Goal: Task Accomplishment & Management: Manage account settings

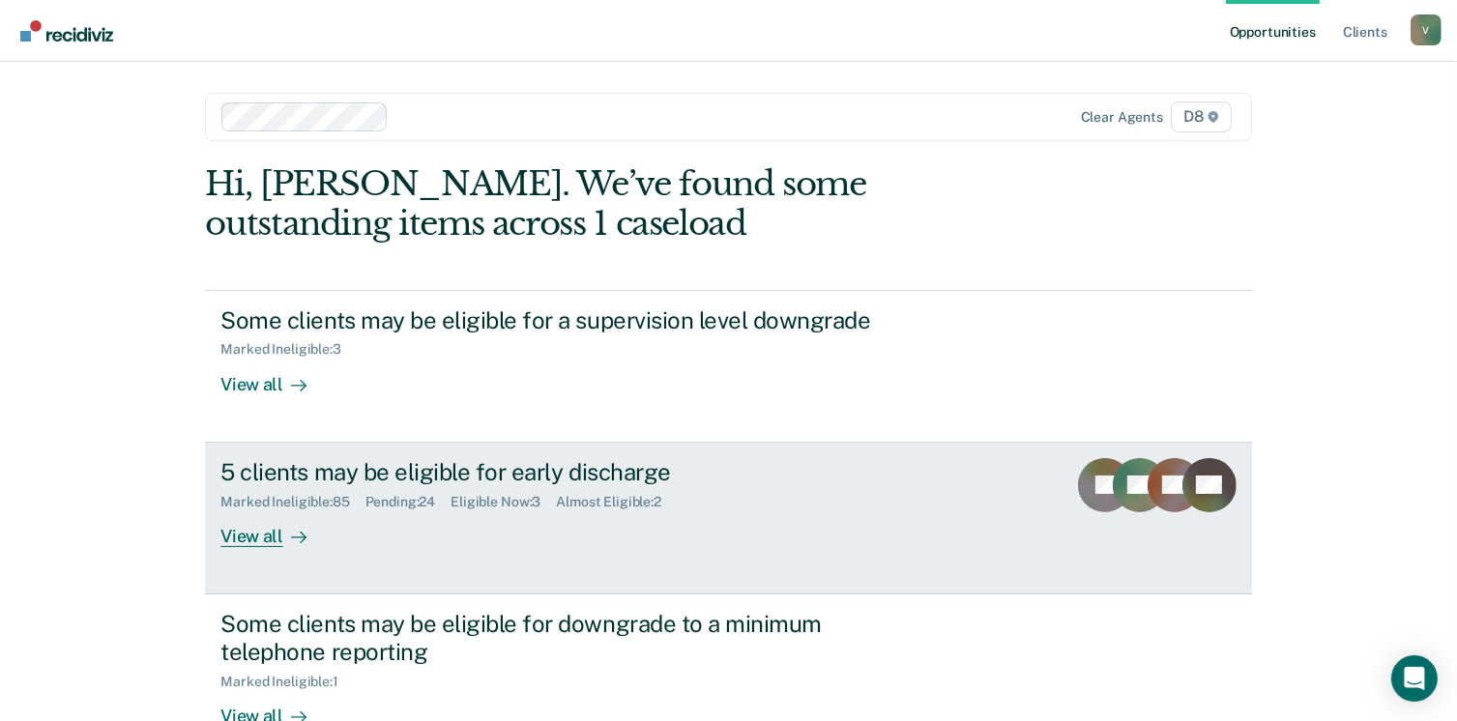
click at [446, 466] on div "5 clients may be eligible for early discharge" at bounding box center [559, 472] width 679 height 28
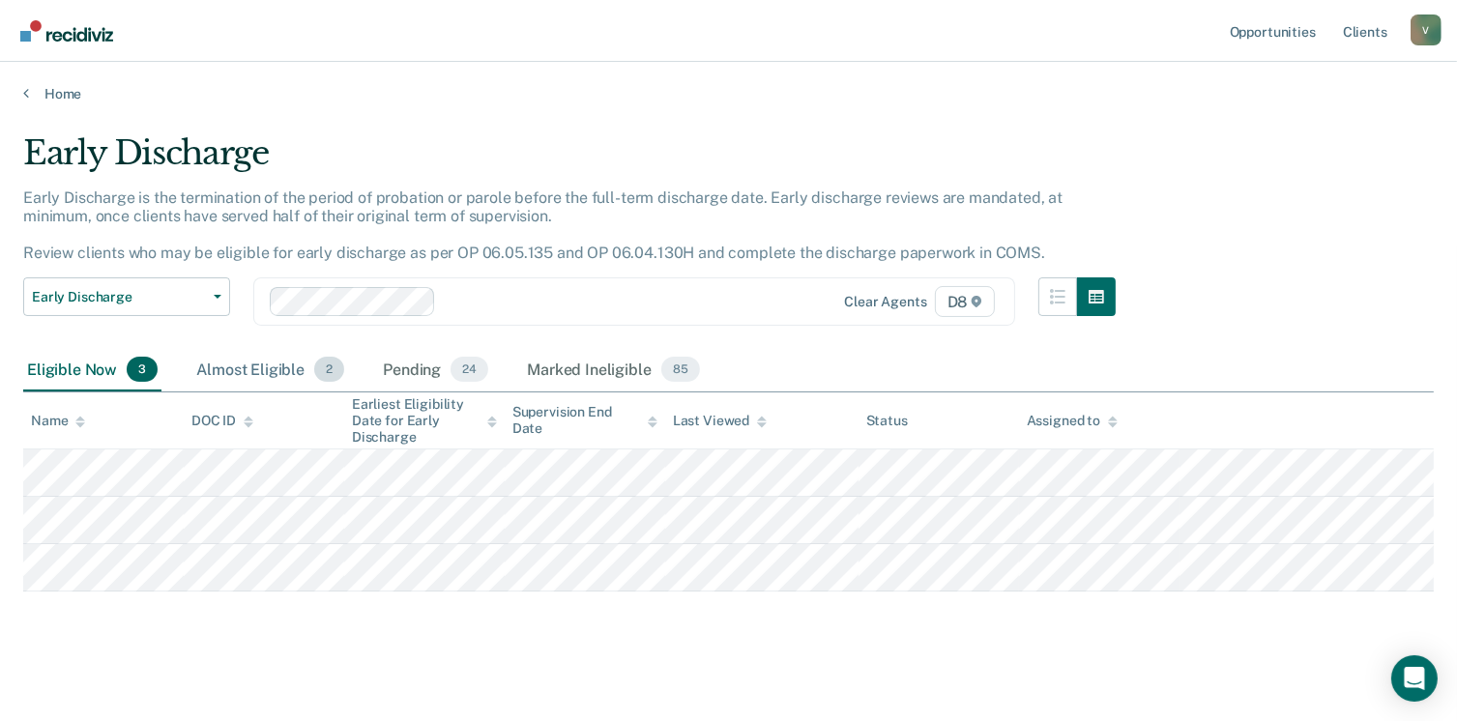
click at [278, 359] on div "Almost Eligible 2" at bounding box center [270, 370] width 156 height 43
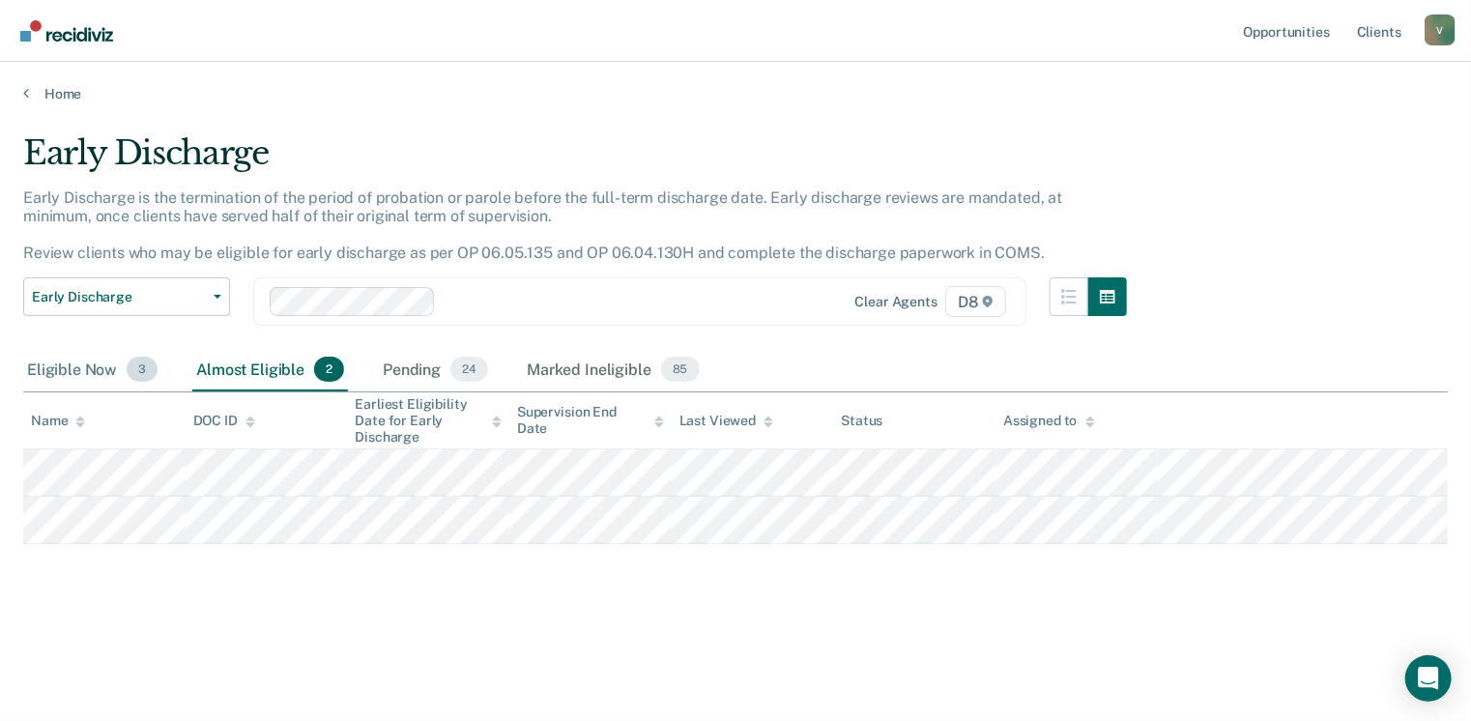
click at [88, 369] on div "Eligible Now 3" at bounding box center [92, 370] width 138 height 43
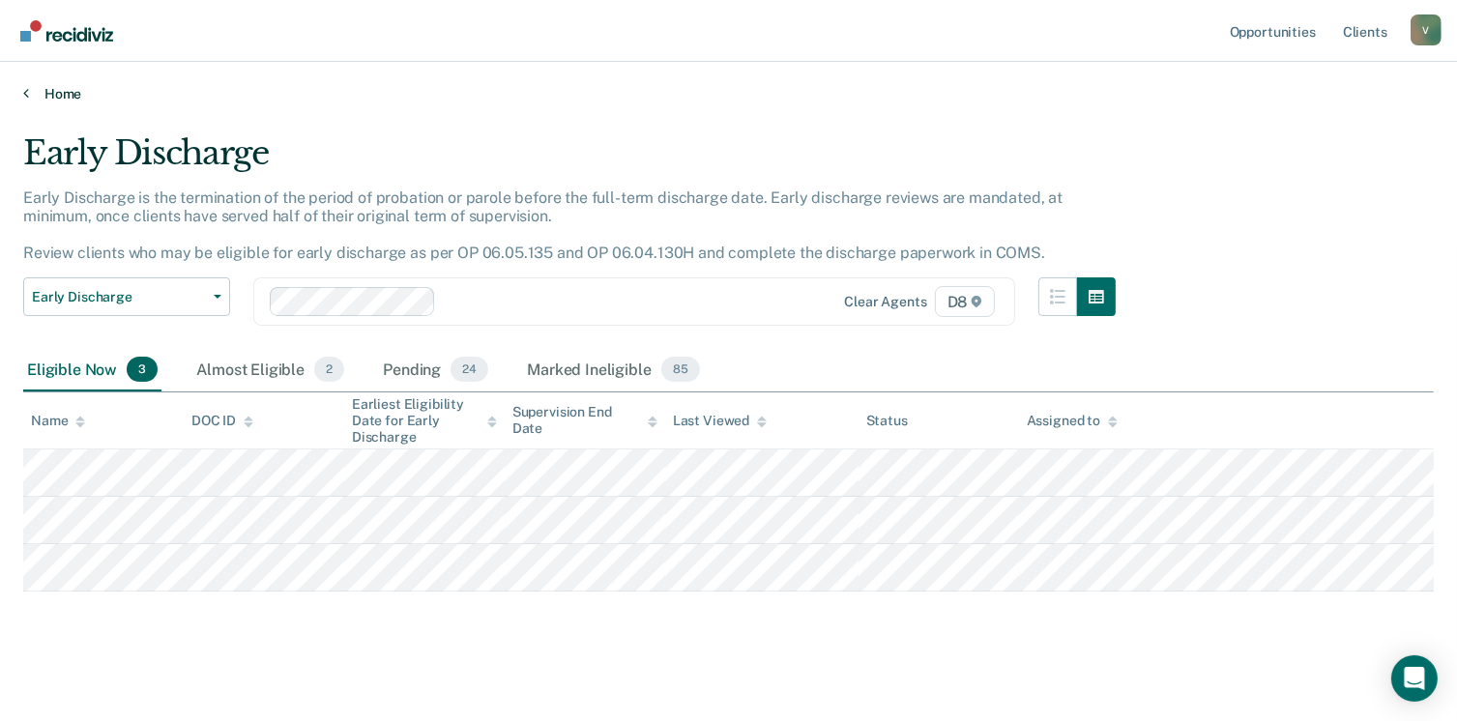
click at [57, 94] on link "Home" at bounding box center [728, 93] width 1410 height 17
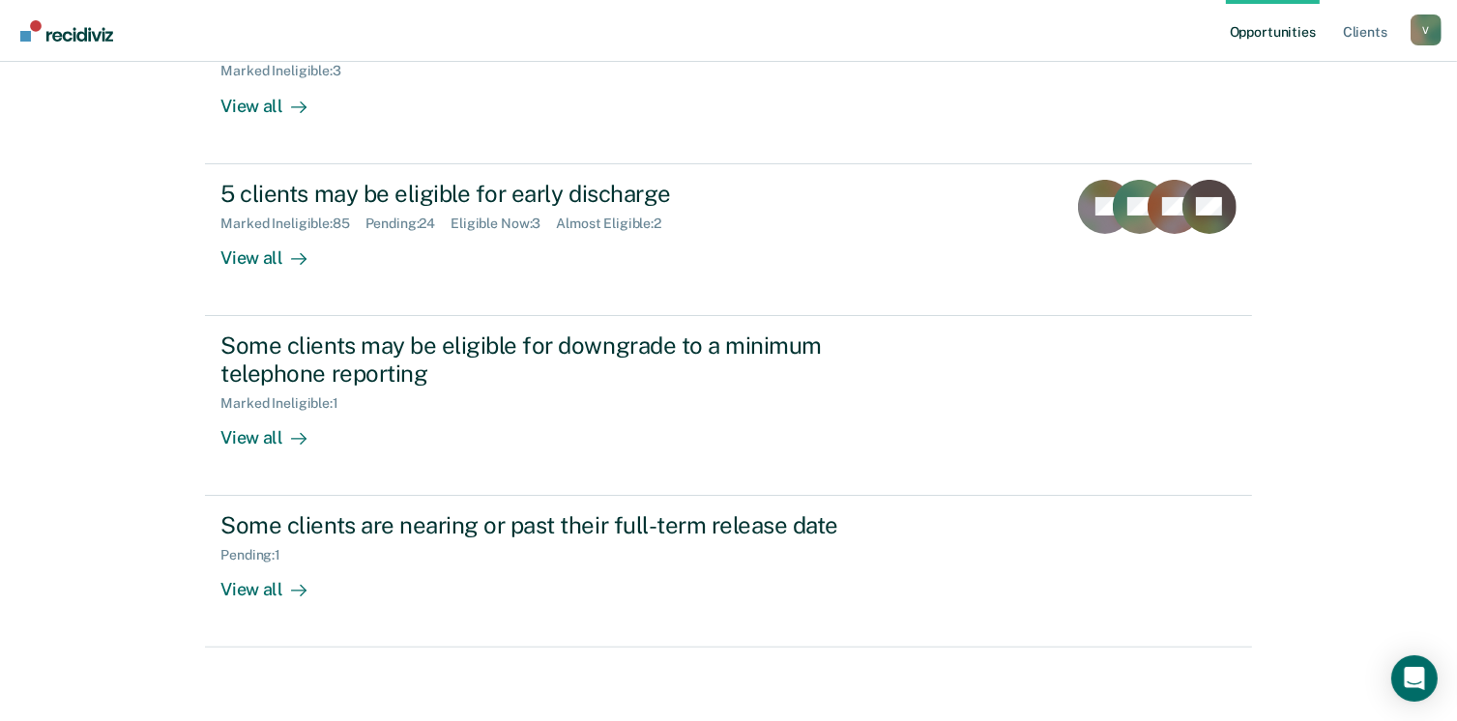
scroll to position [280, 0]
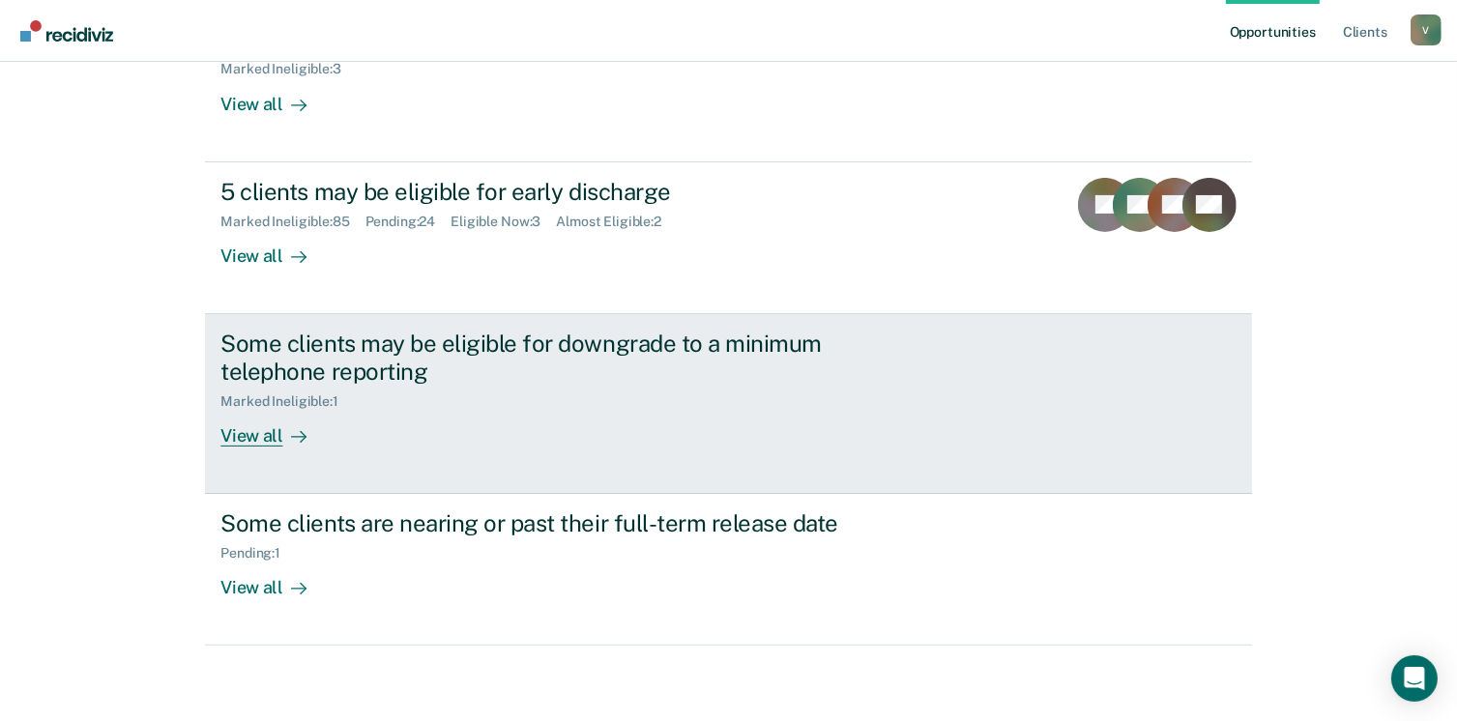
click at [270, 422] on div "View all" at bounding box center [274, 428] width 108 height 38
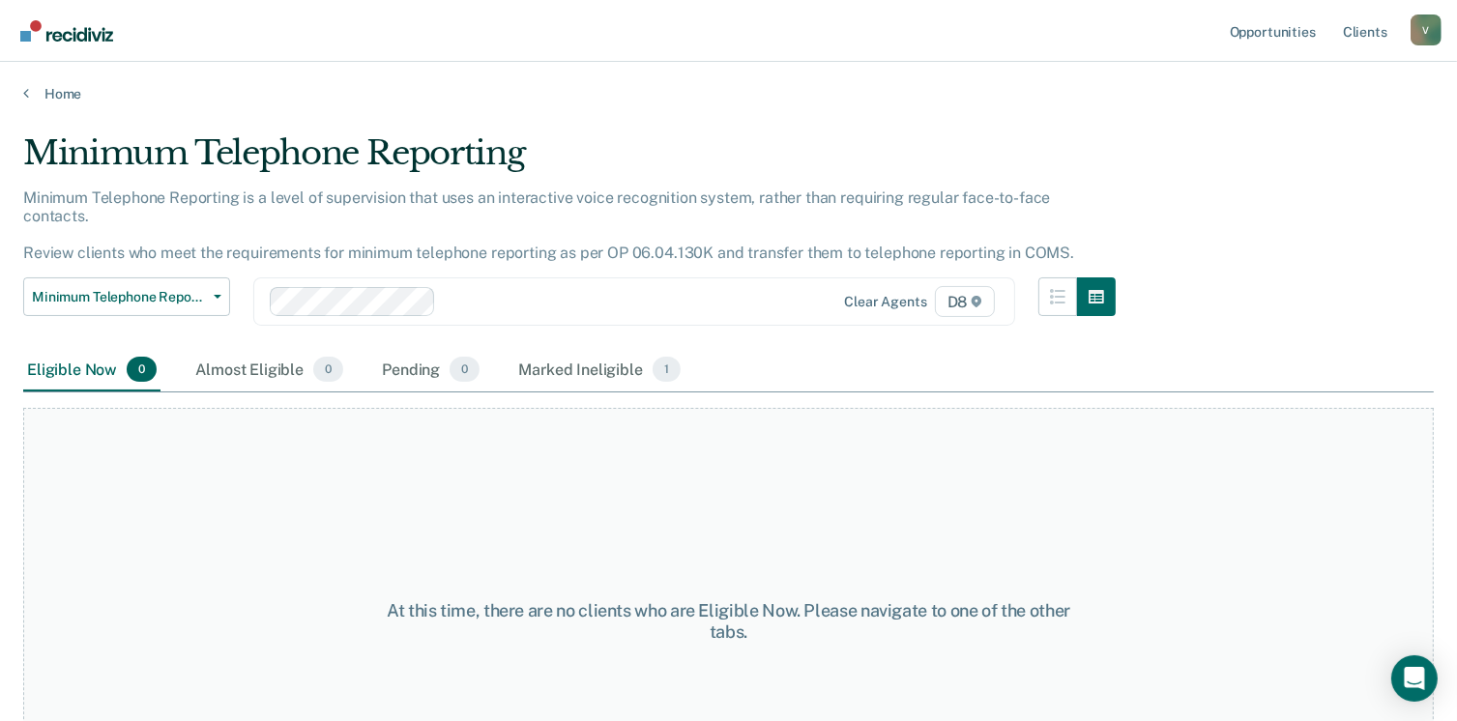
click at [78, 123] on main "Minimum Telephone Reporting Minimum Telephone Reporting is a level of supervisi…" at bounding box center [728, 408] width 1457 height 613
click at [59, 96] on link "Home" at bounding box center [728, 93] width 1410 height 17
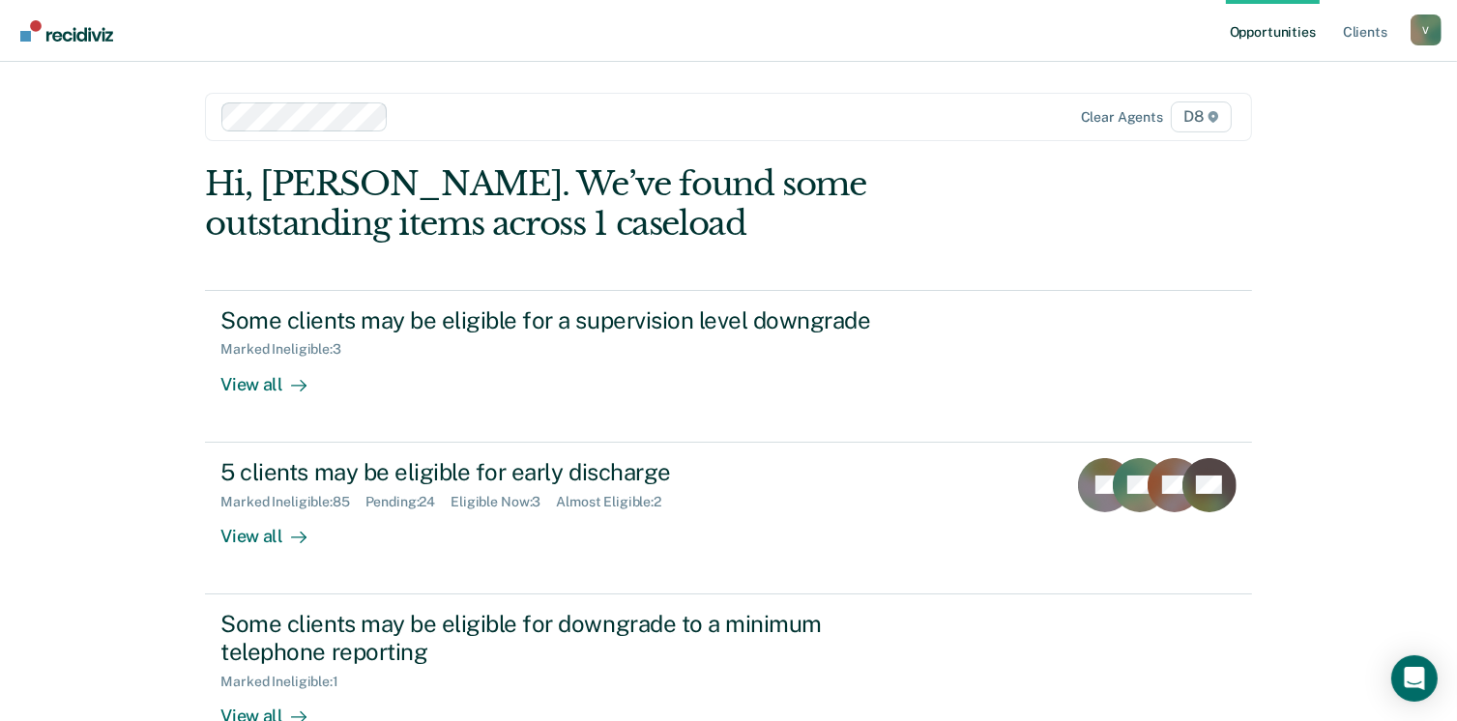
scroll to position [217, 0]
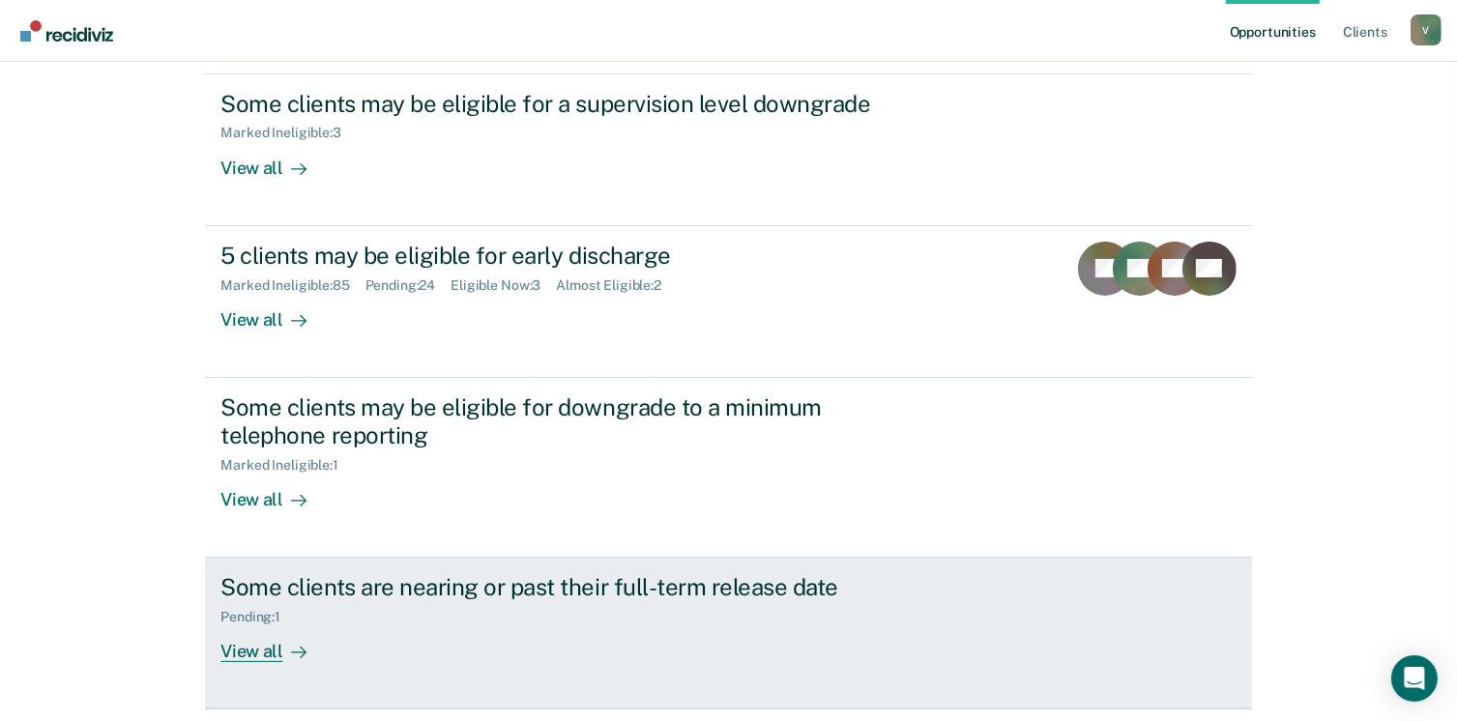
click at [240, 648] on div "View all" at bounding box center [274, 644] width 108 height 38
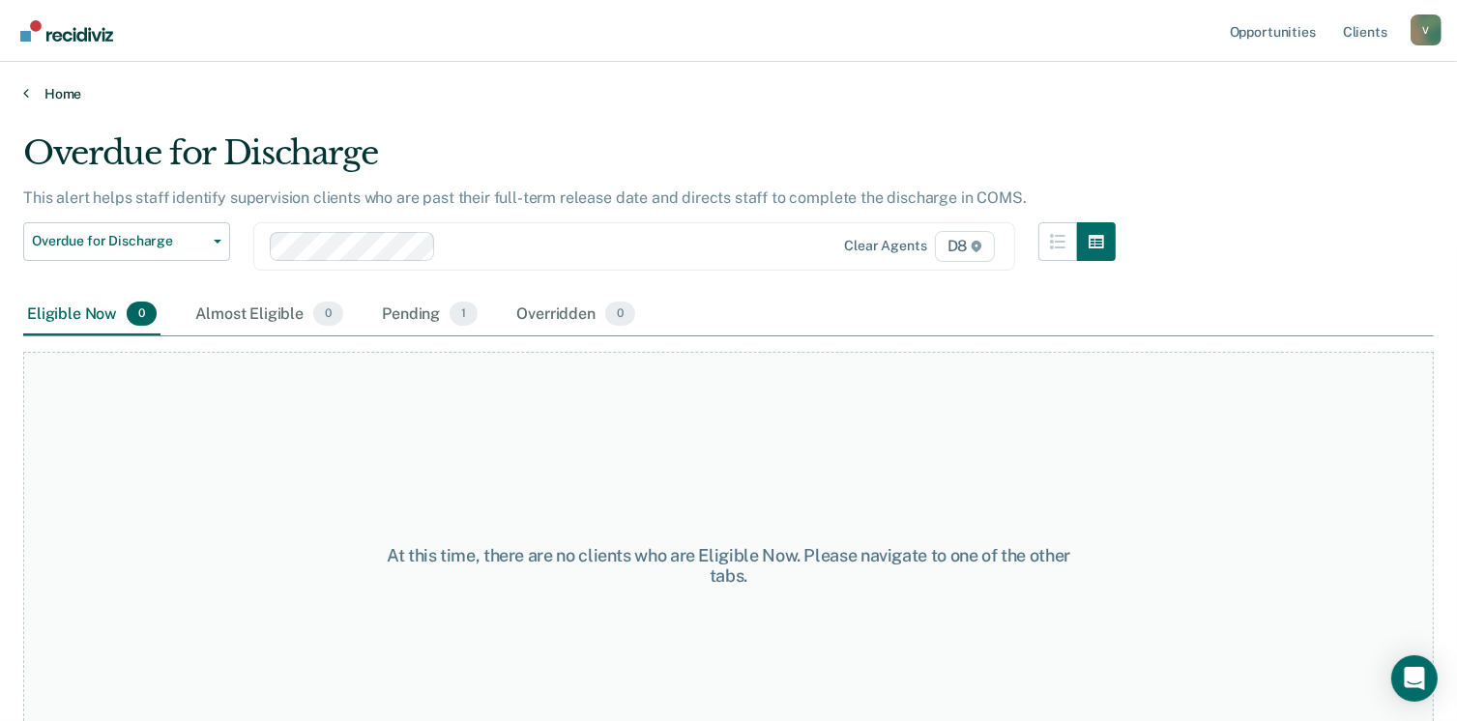
click at [61, 93] on link "Home" at bounding box center [728, 93] width 1410 height 17
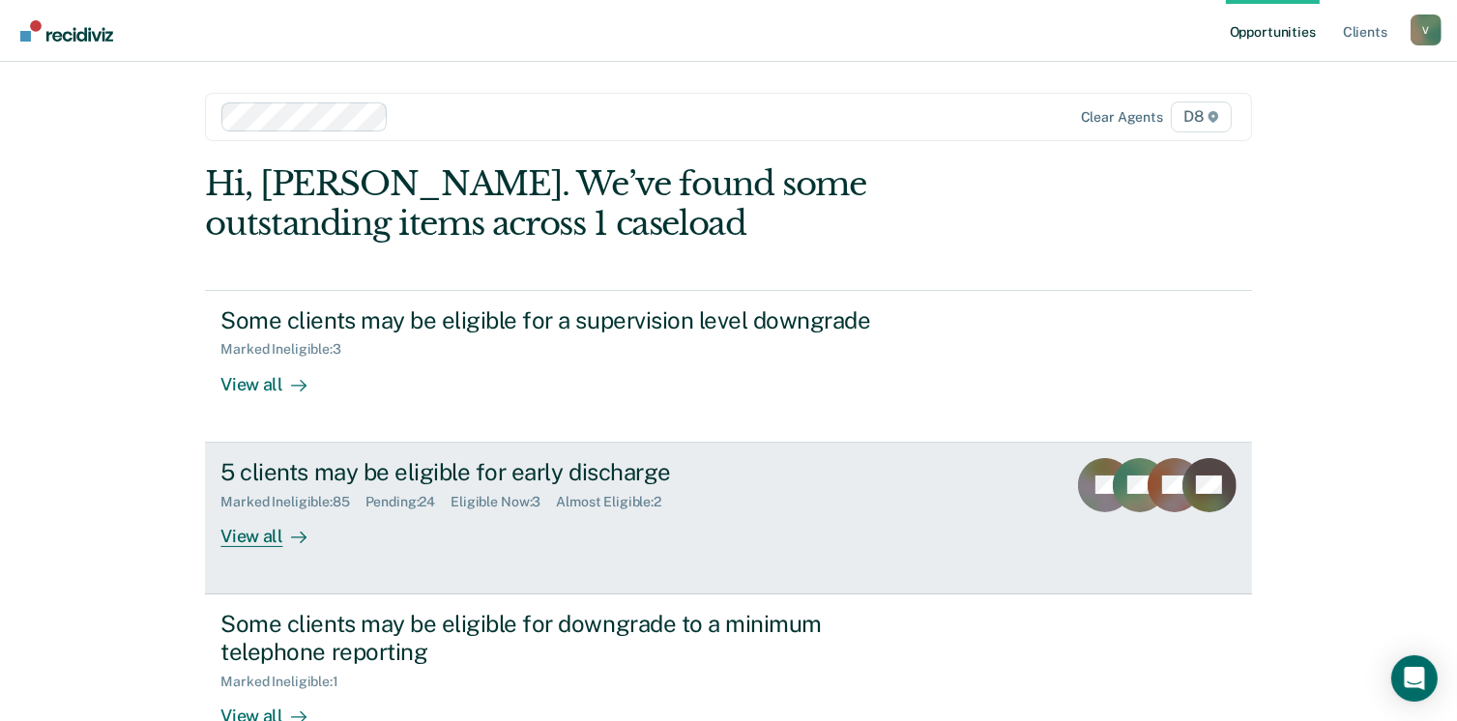
click at [245, 520] on div "View all" at bounding box center [274, 528] width 108 height 38
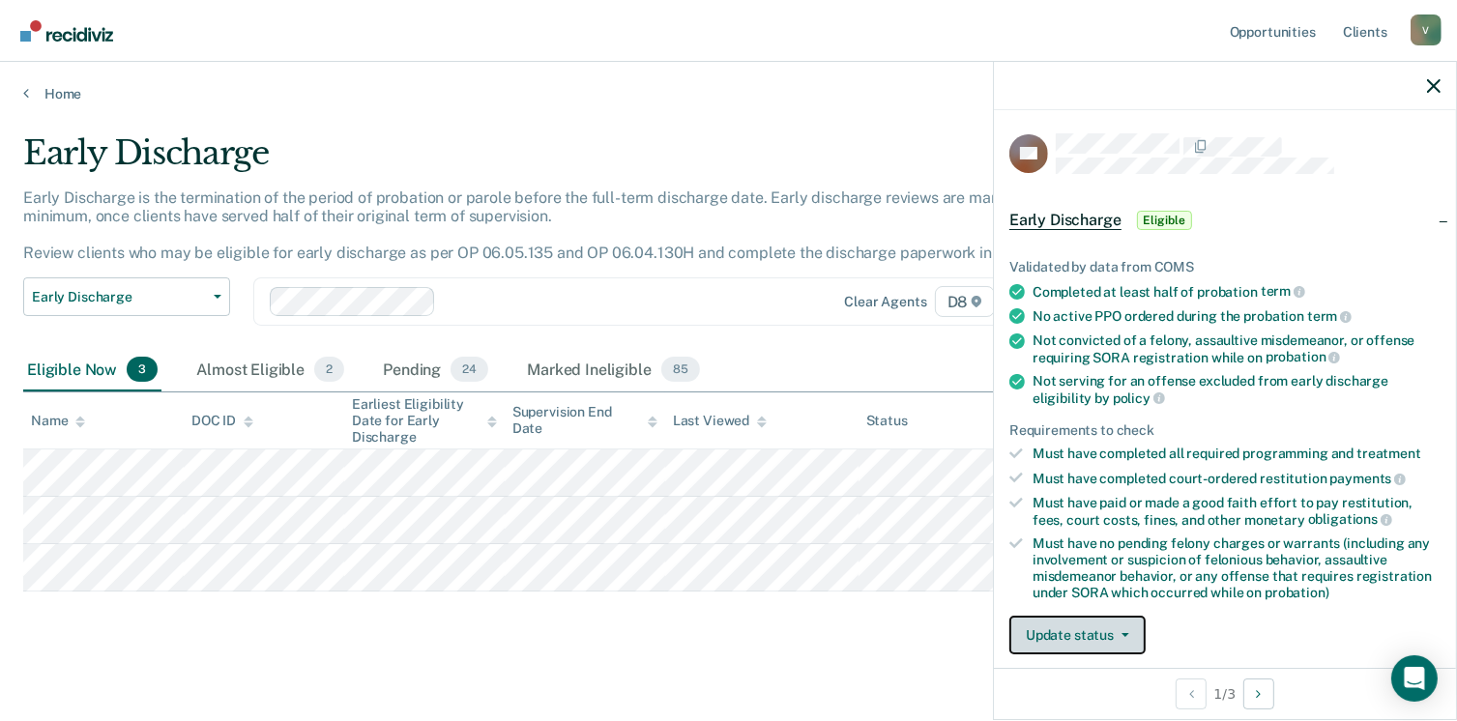
click at [1094, 633] on button "Update status" at bounding box center [1077, 635] width 136 height 39
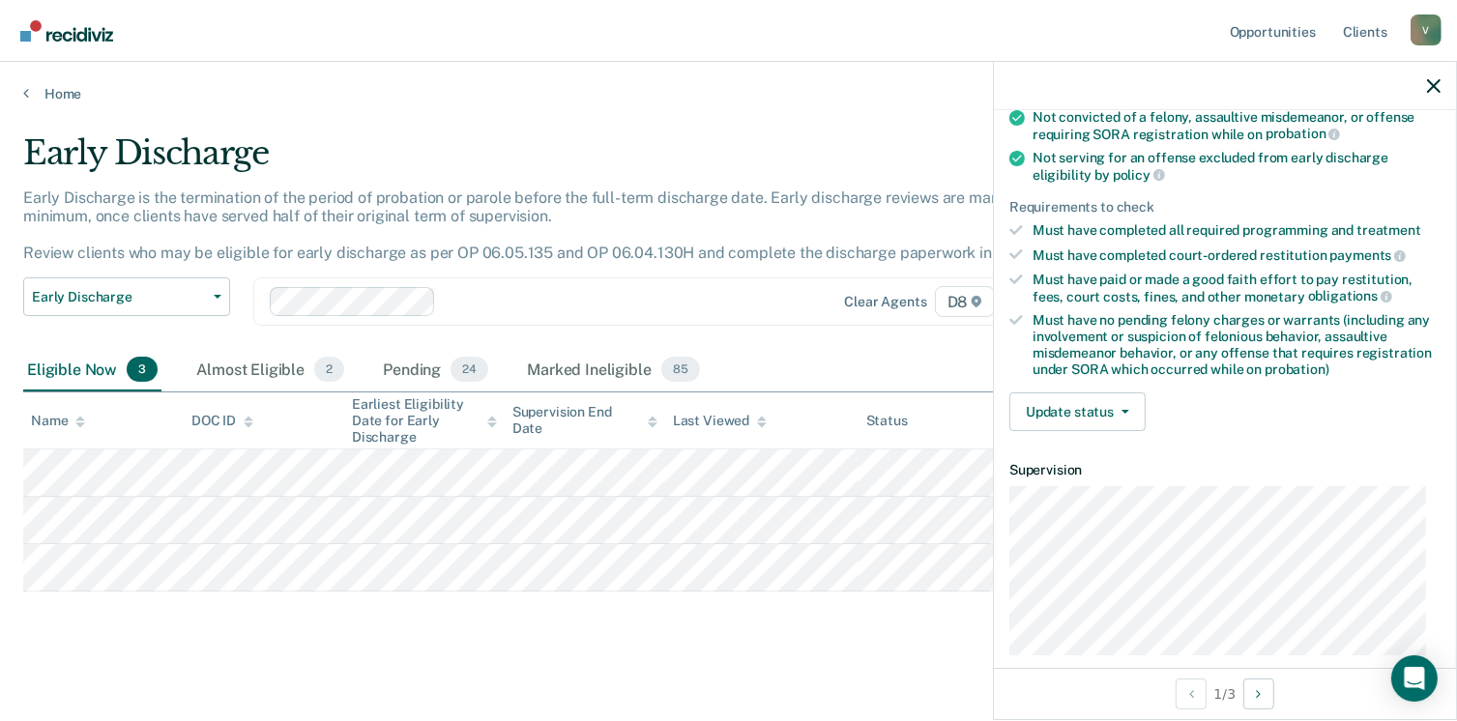
scroll to position [247, 0]
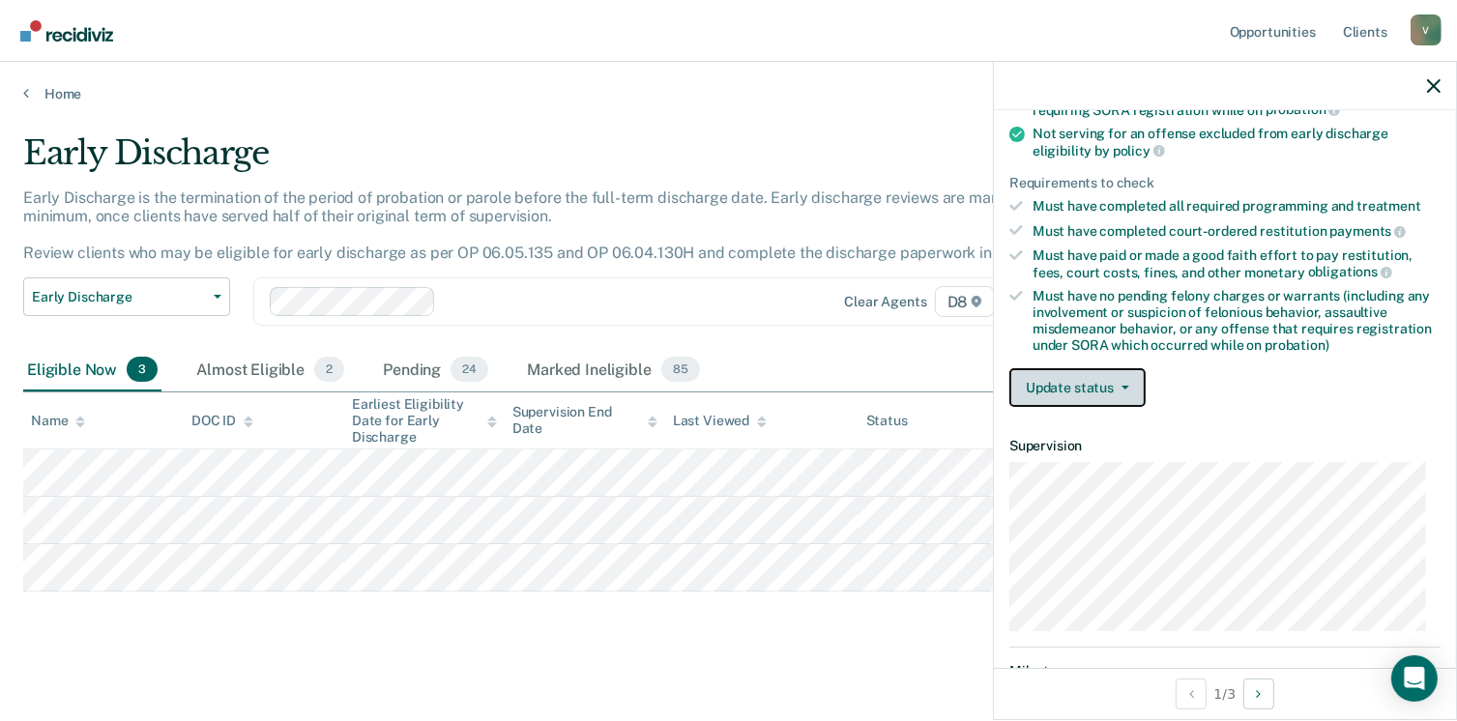
click at [1115, 368] on button "Update status" at bounding box center [1077, 387] width 136 height 39
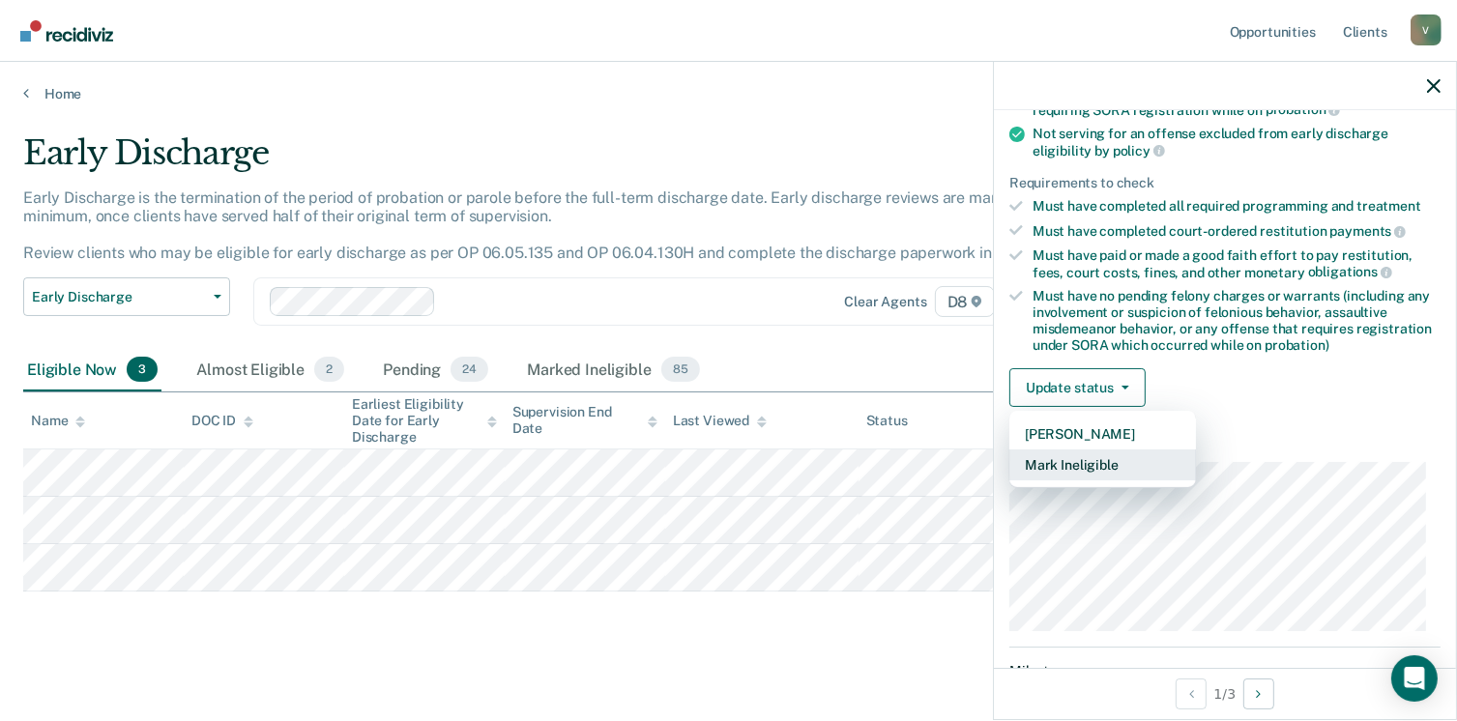
click at [1118, 461] on button "Mark Ineligible" at bounding box center [1102, 464] width 187 height 31
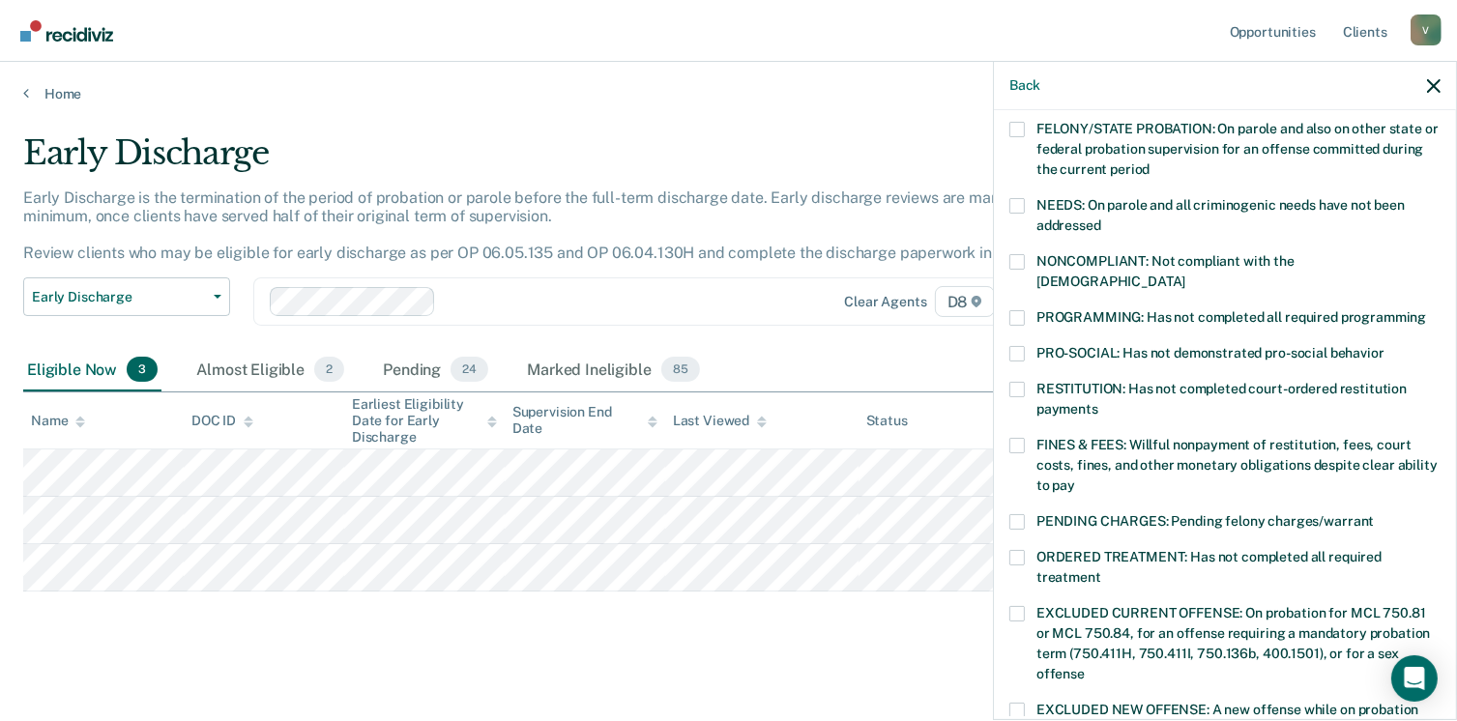
click at [1024, 382] on span at bounding box center [1016, 389] width 15 height 15
click at [1098, 402] on input "RESTITUTION: Has not completed court-ordered restitution payments" at bounding box center [1098, 402] width 0 height 0
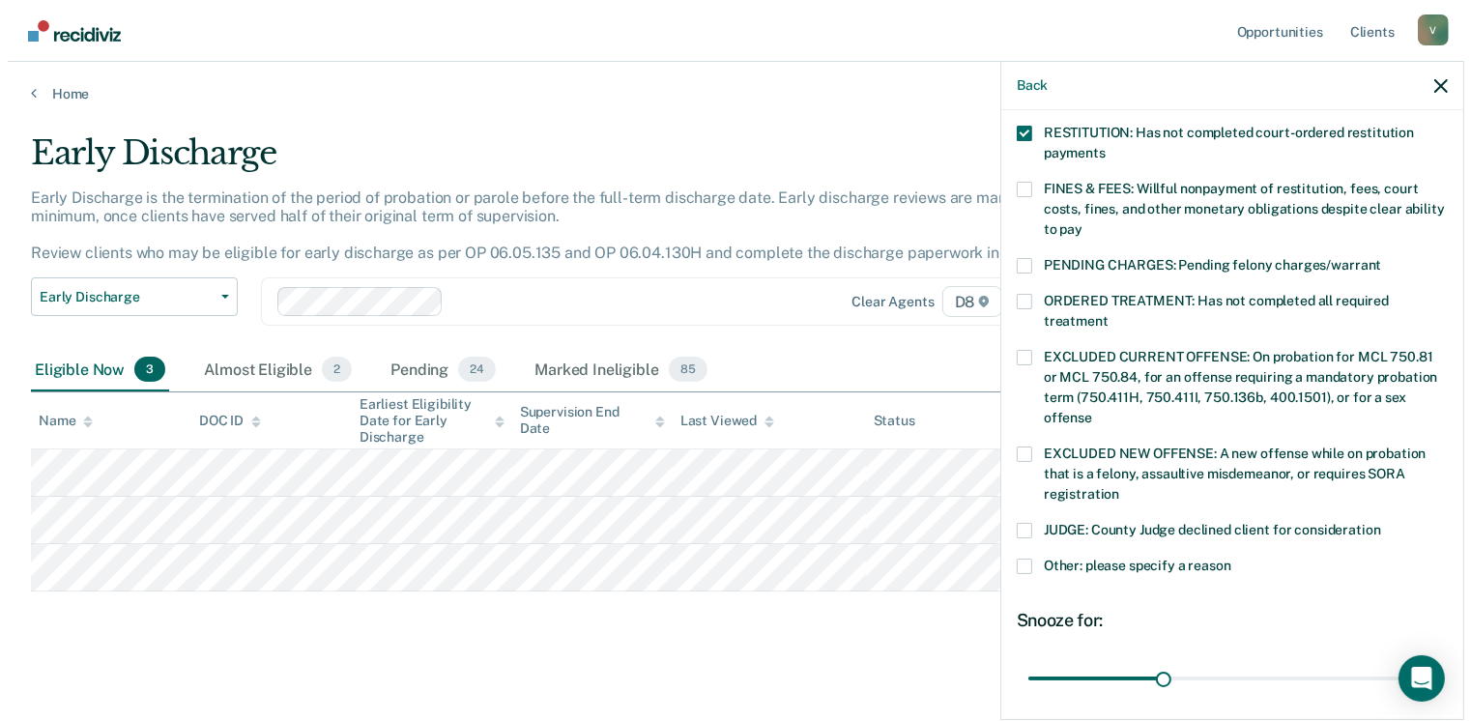
scroll to position [646, 0]
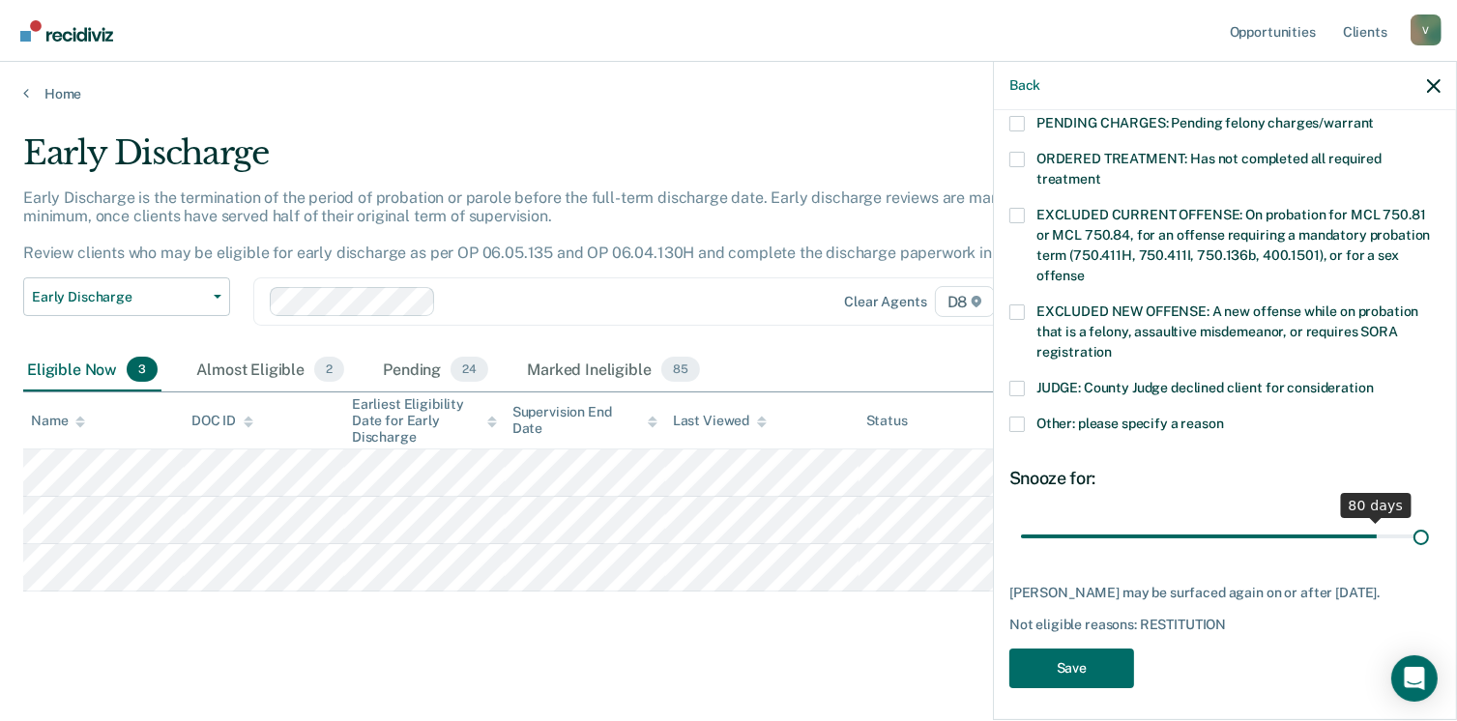
drag, startPoint x: 1152, startPoint y: 514, endPoint x: 1461, endPoint y: 510, distance: 309.3
type input "90"
click at [1429, 520] on input "range" at bounding box center [1225, 537] width 408 height 34
click at [1097, 652] on button "Save" at bounding box center [1071, 669] width 125 height 40
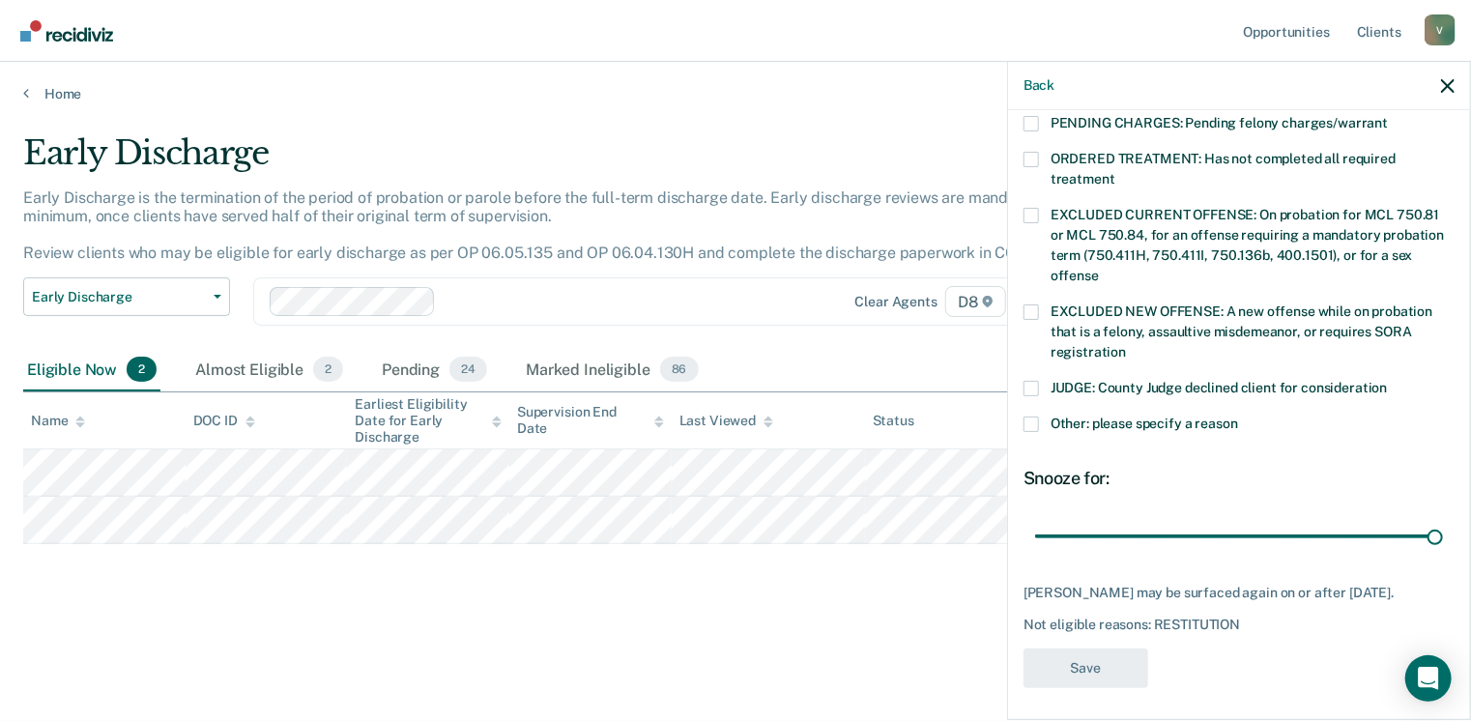
click at [646, 562] on div "Early Discharge Early Discharge is the termination of the period of probation o…" at bounding box center [735, 354] width 1425 height 443
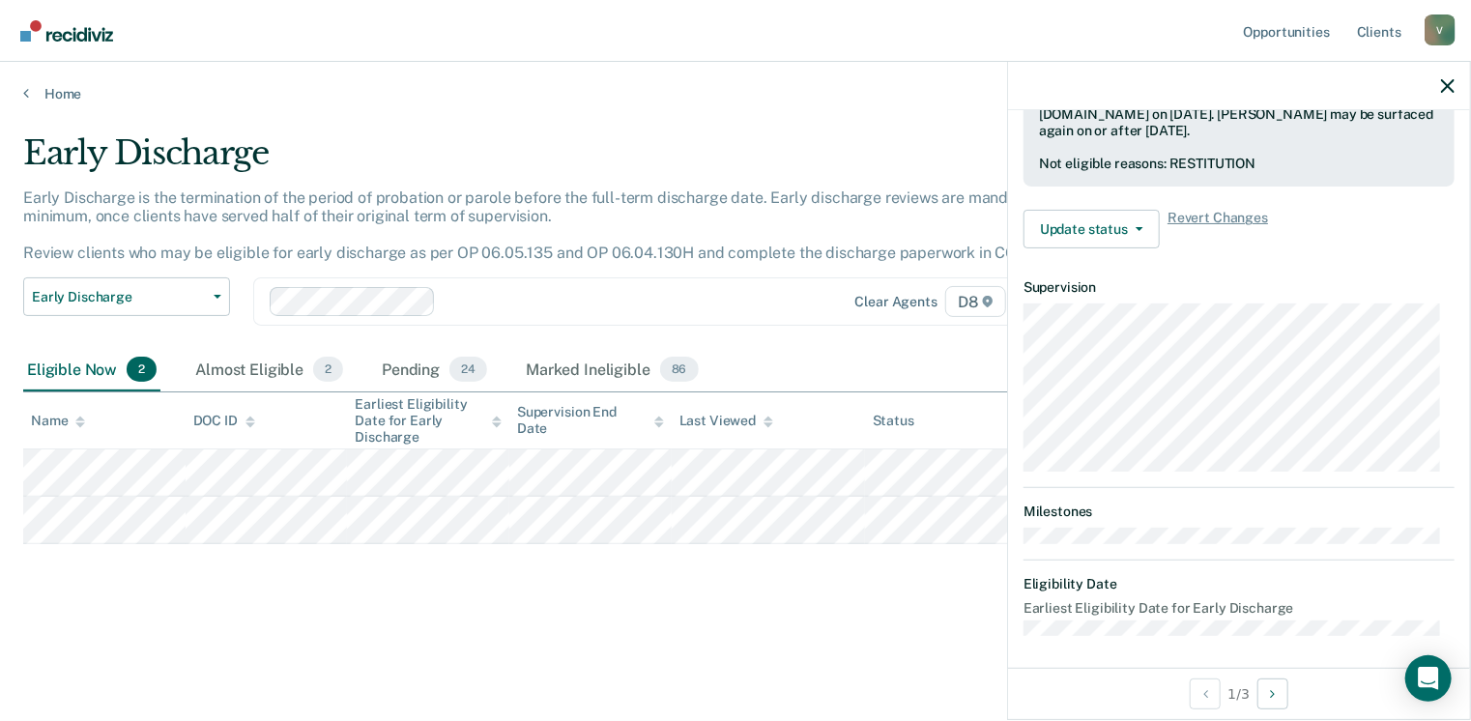
scroll to position [406, 0]
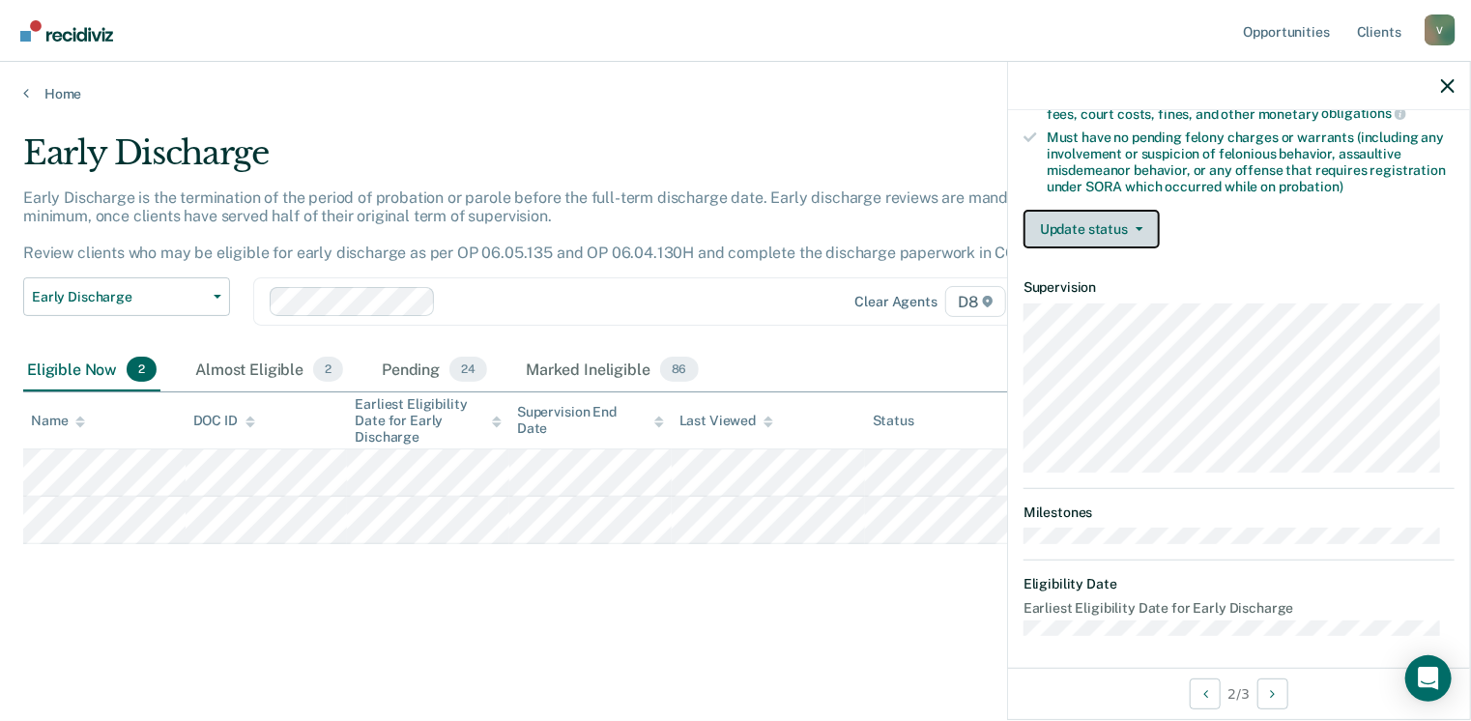
click at [1108, 221] on button "Update status" at bounding box center [1092, 229] width 136 height 39
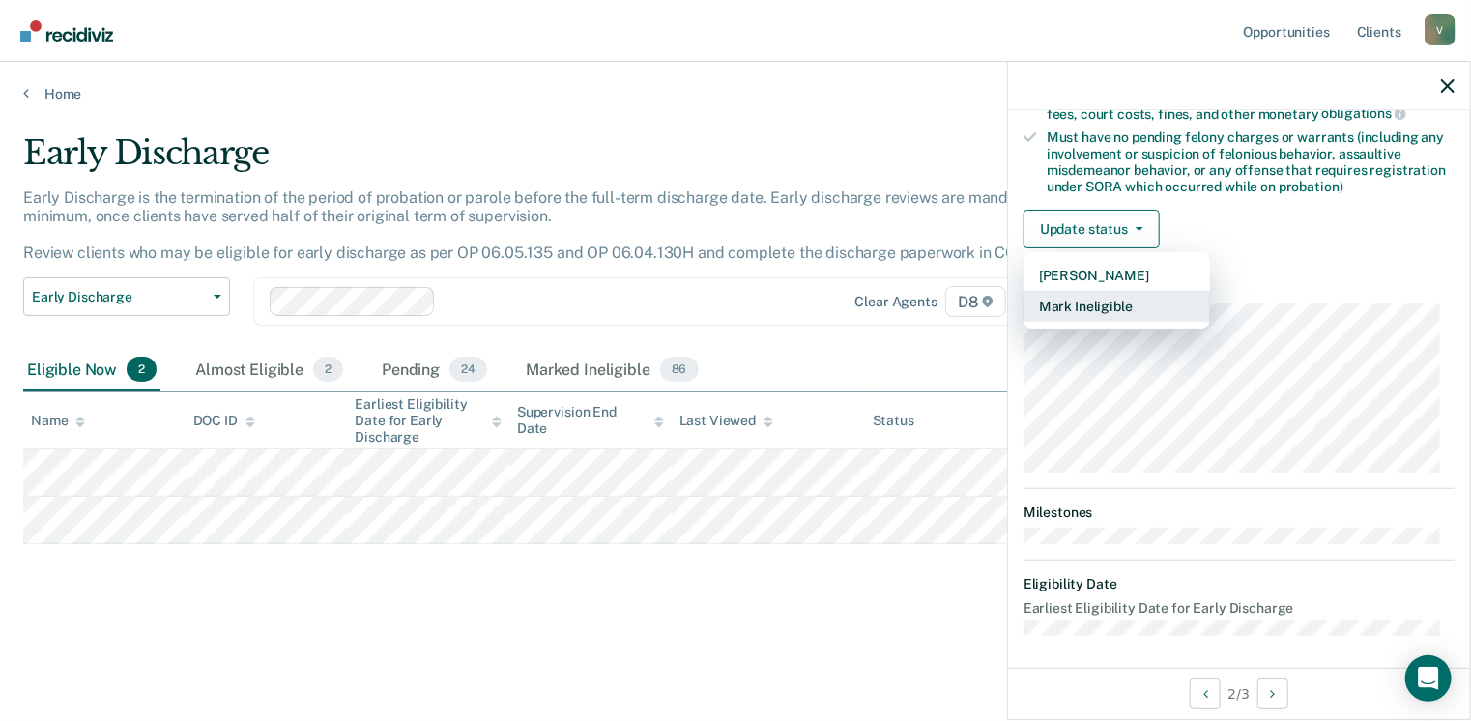
click at [1109, 305] on button "Mark Ineligible" at bounding box center [1117, 306] width 187 height 31
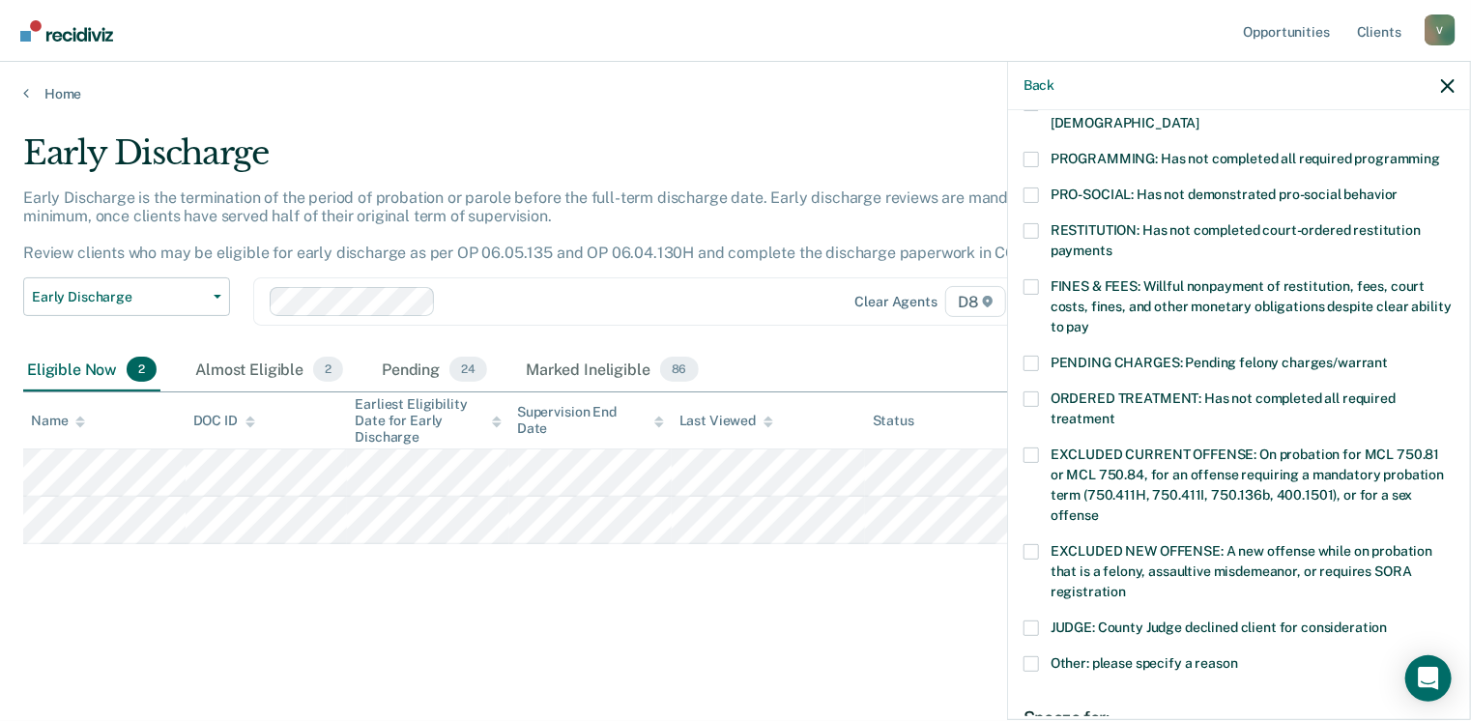
click at [1036, 223] on span at bounding box center [1031, 230] width 15 height 15
click at [1112, 244] on input "RESTITUTION: Has not completed court-ordered restitution payments" at bounding box center [1112, 244] width 0 height 0
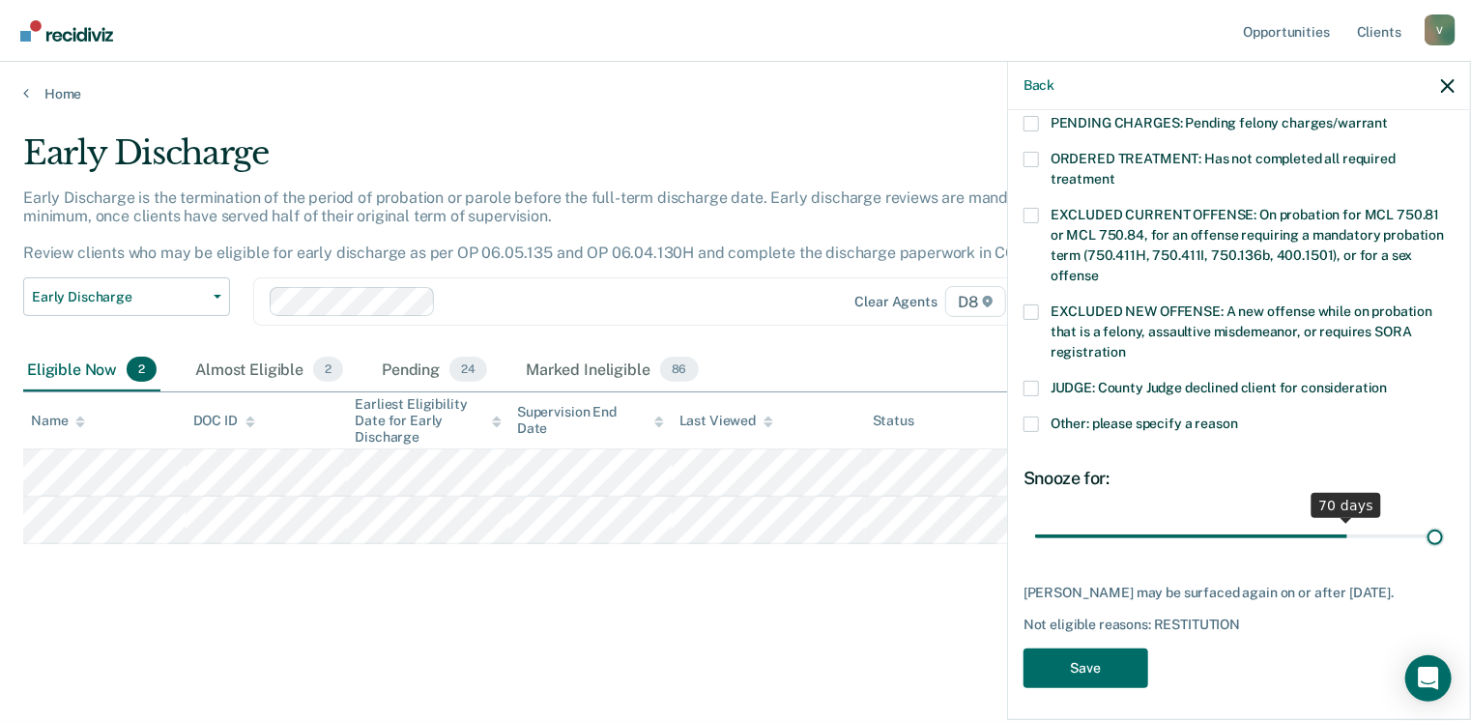
drag, startPoint x: 1162, startPoint y: 511, endPoint x: 1464, endPoint y: 527, distance: 302.9
type input "90"
click at [1443, 527] on input "range" at bounding box center [1239, 537] width 408 height 34
click at [1112, 665] on button "Save" at bounding box center [1086, 669] width 125 height 40
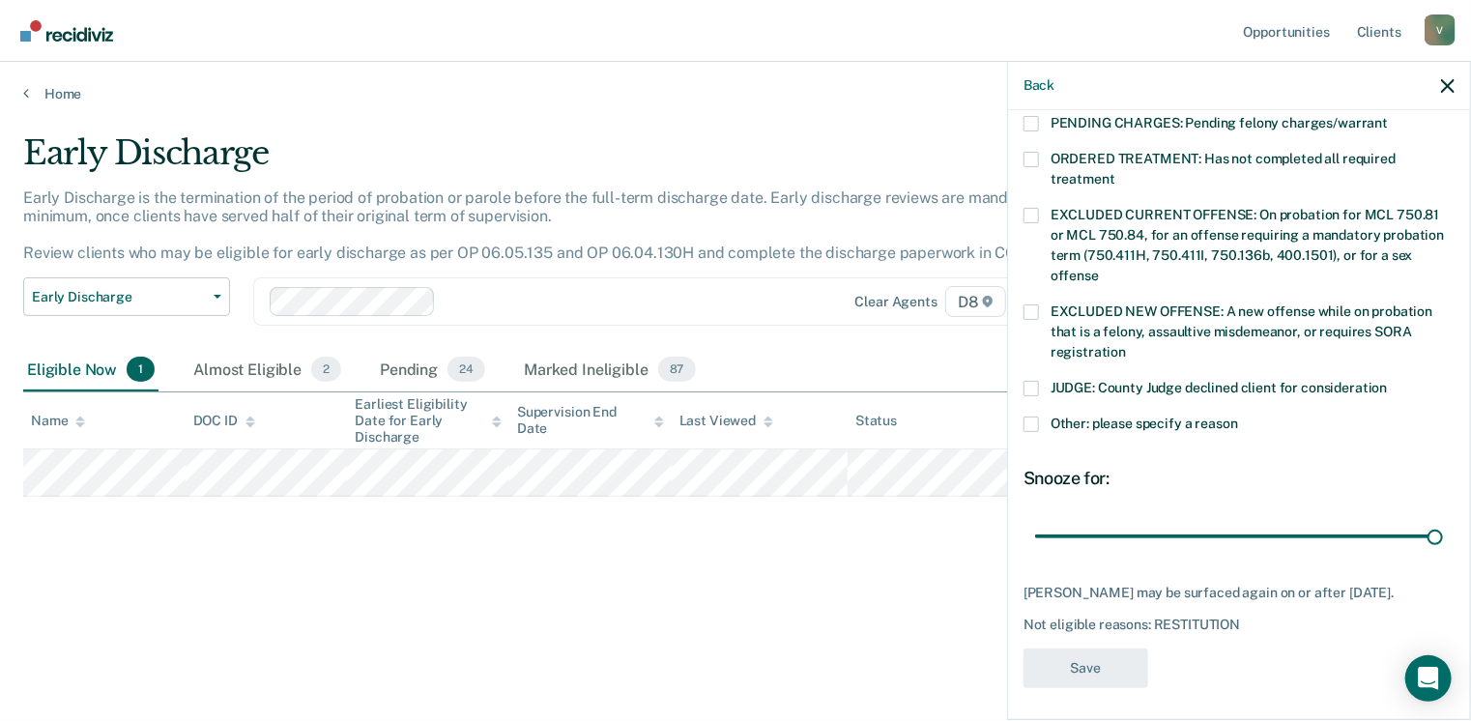
click at [688, 588] on div "Early Discharge Early Discharge is the termination of the period of probation o…" at bounding box center [735, 385] width 1425 height 505
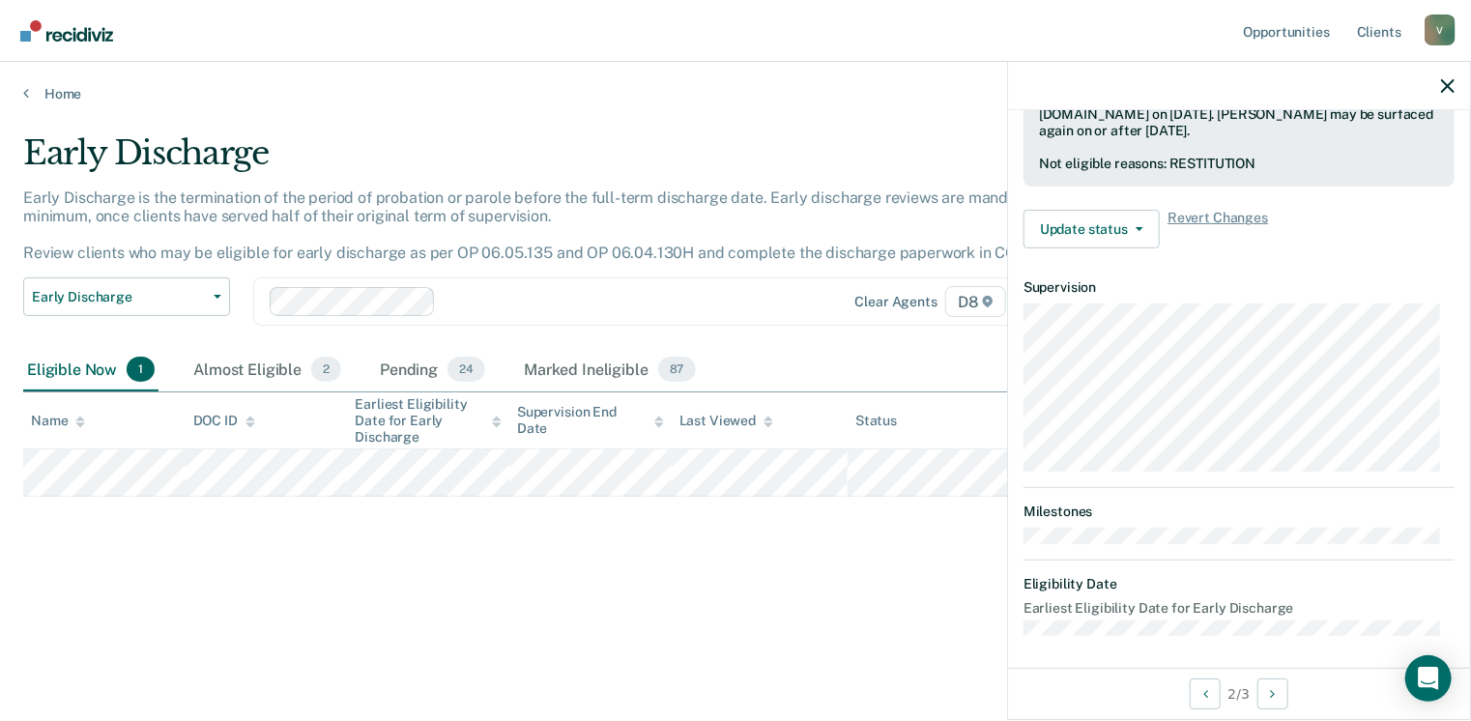
scroll to position [406, 0]
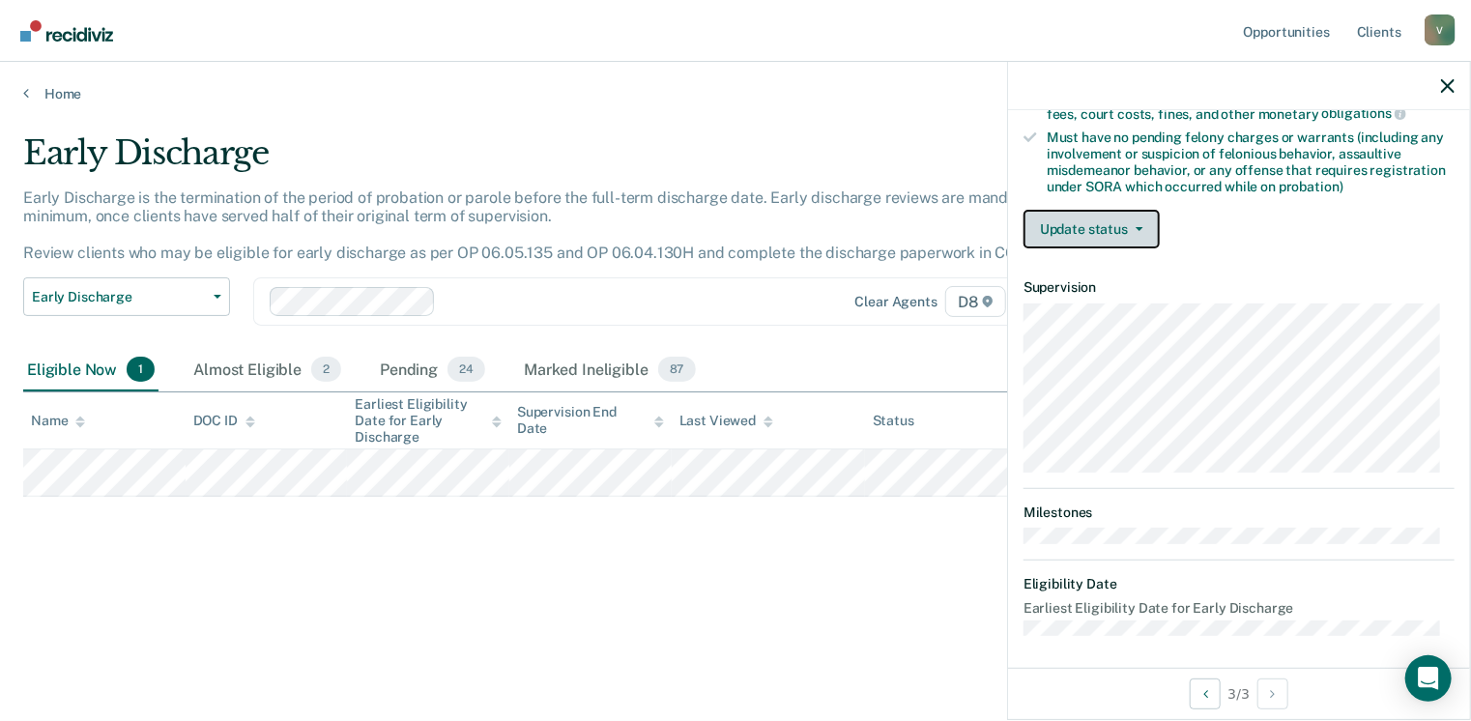
click at [1130, 214] on button "Update status" at bounding box center [1092, 229] width 136 height 39
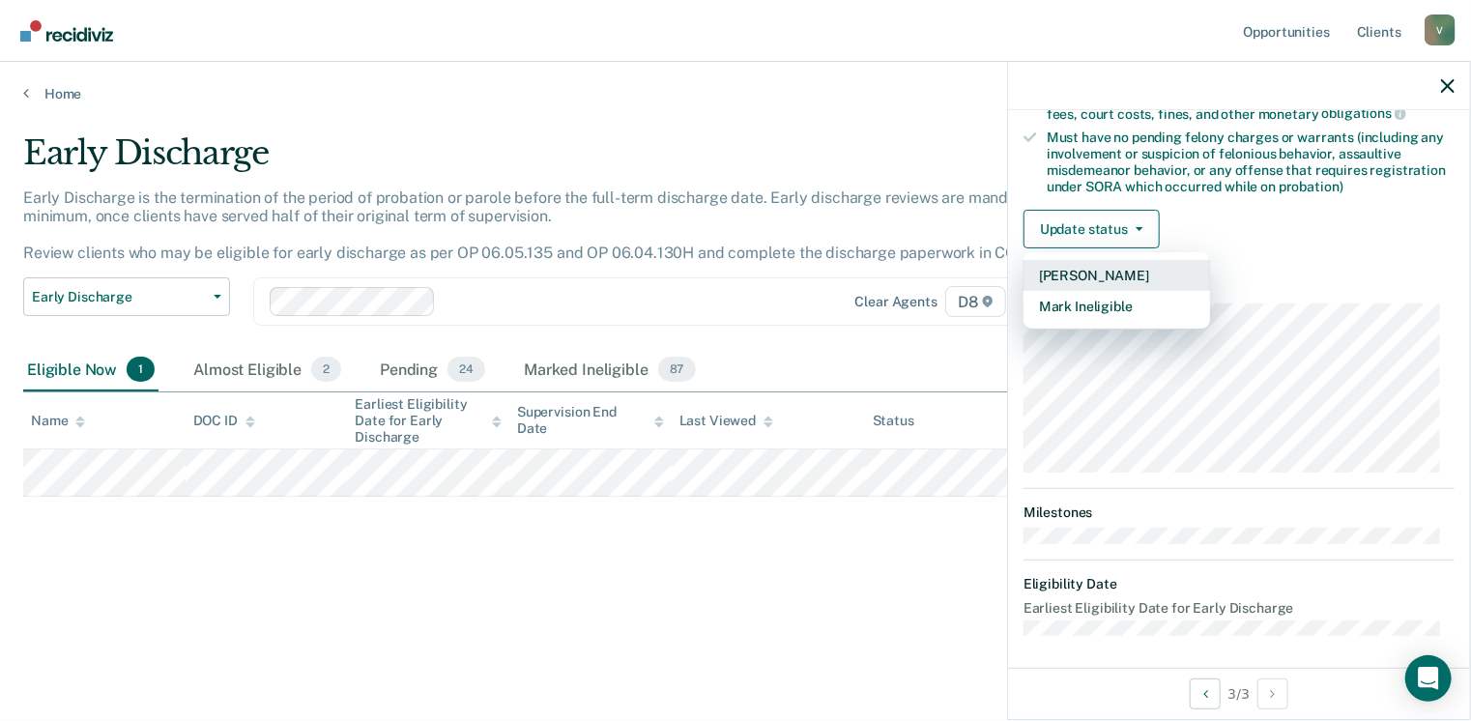
click at [1113, 271] on button "[PERSON_NAME]" at bounding box center [1117, 275] width 187 height 31
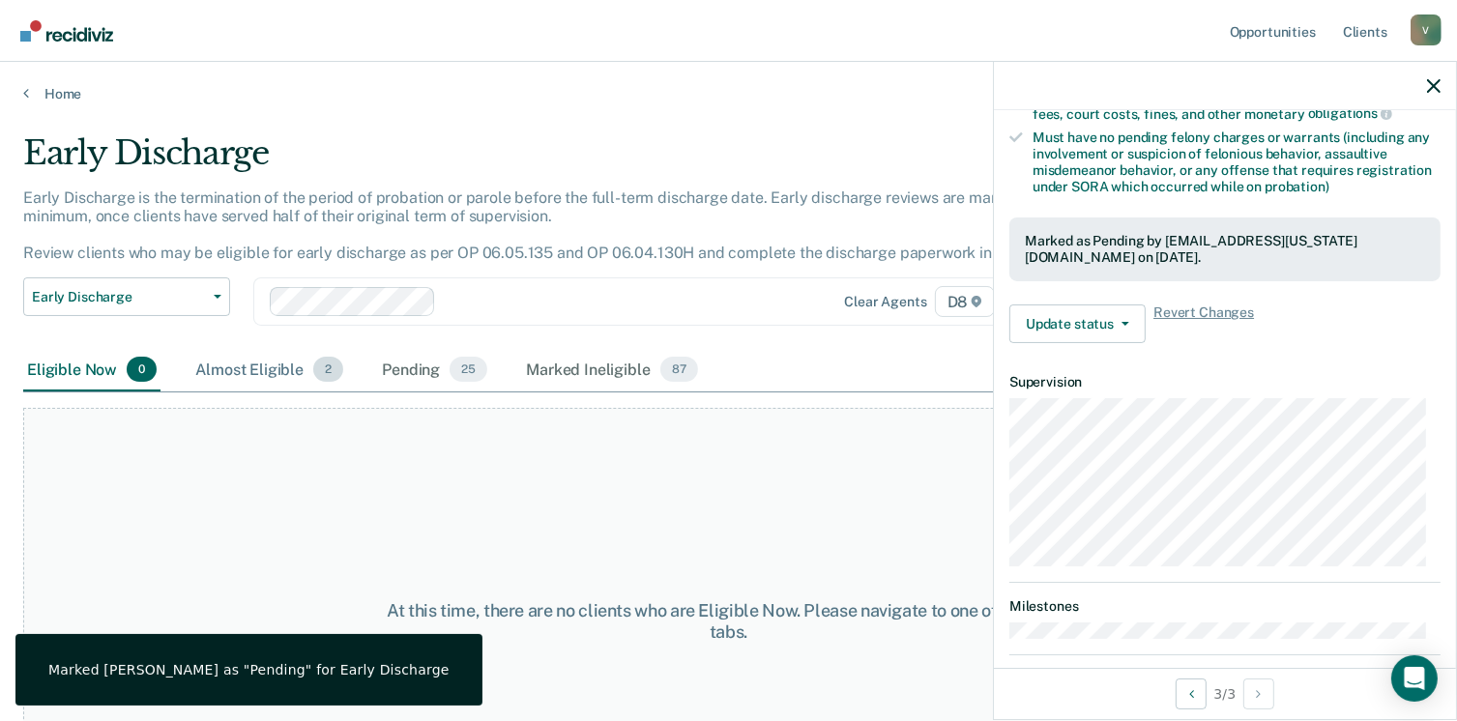
click at [248, 373] on div "Almost Eligible 2" at bounding box center [269, 370] width 156 height 43
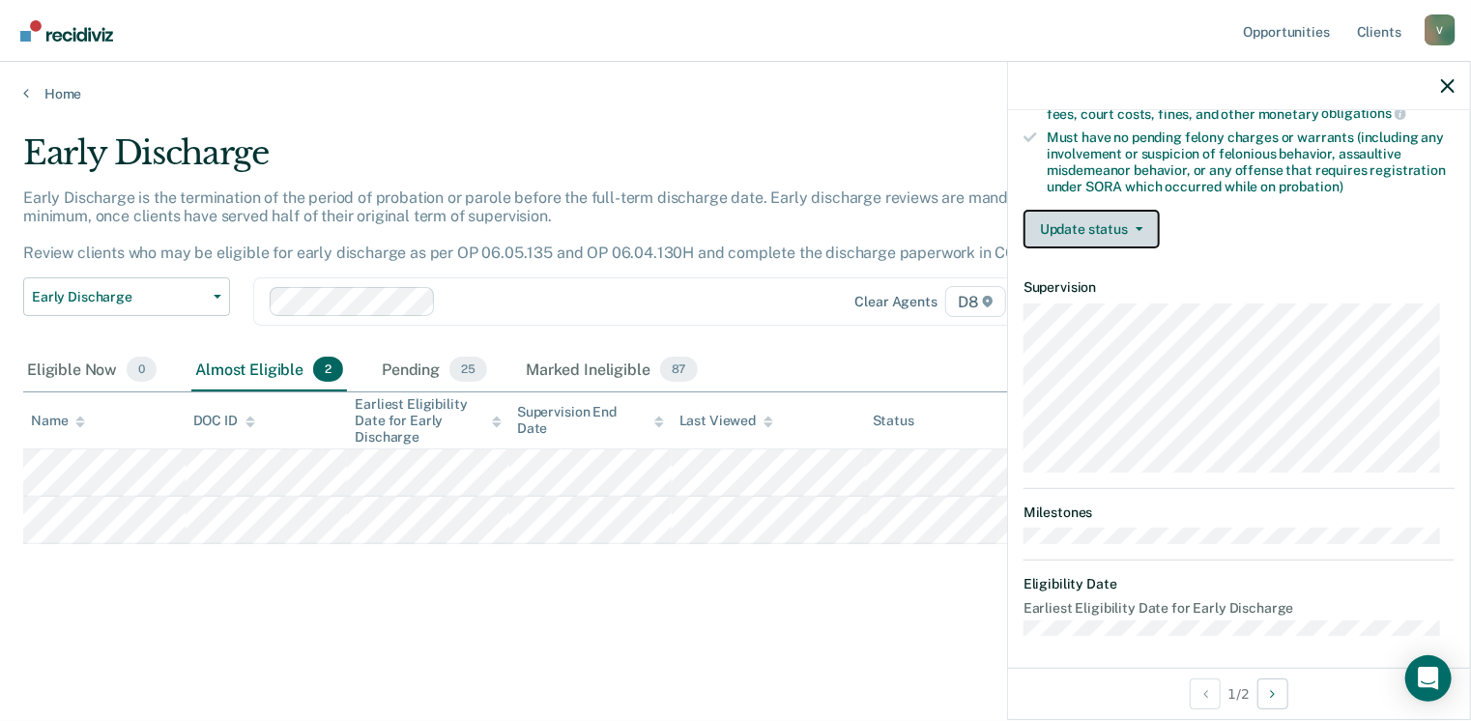
click at [1128, 232] on button "Update status" at bounding box center [1092, 229] width 136 height 39
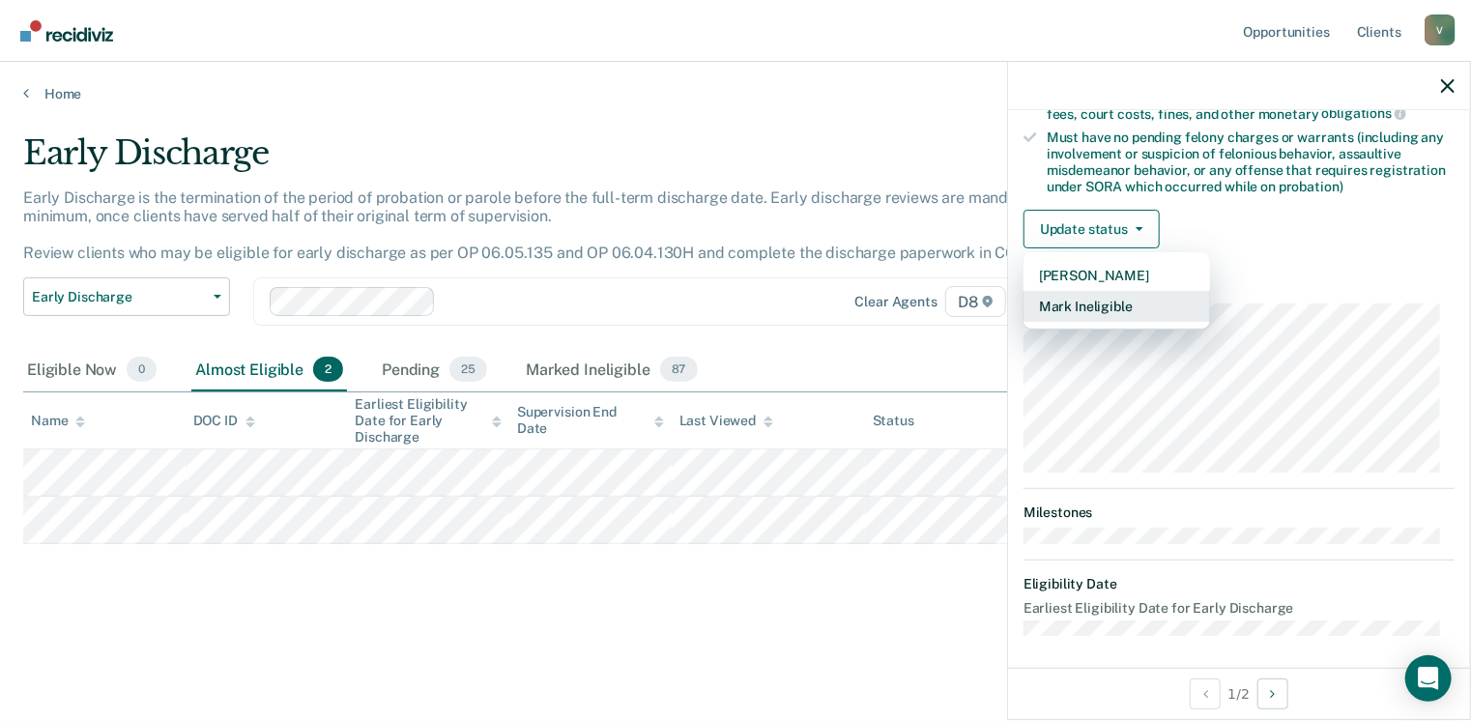
click at [1127, 303] on button "Mark Ineligible" at bounding box center [1117, 306] width 187 height 31
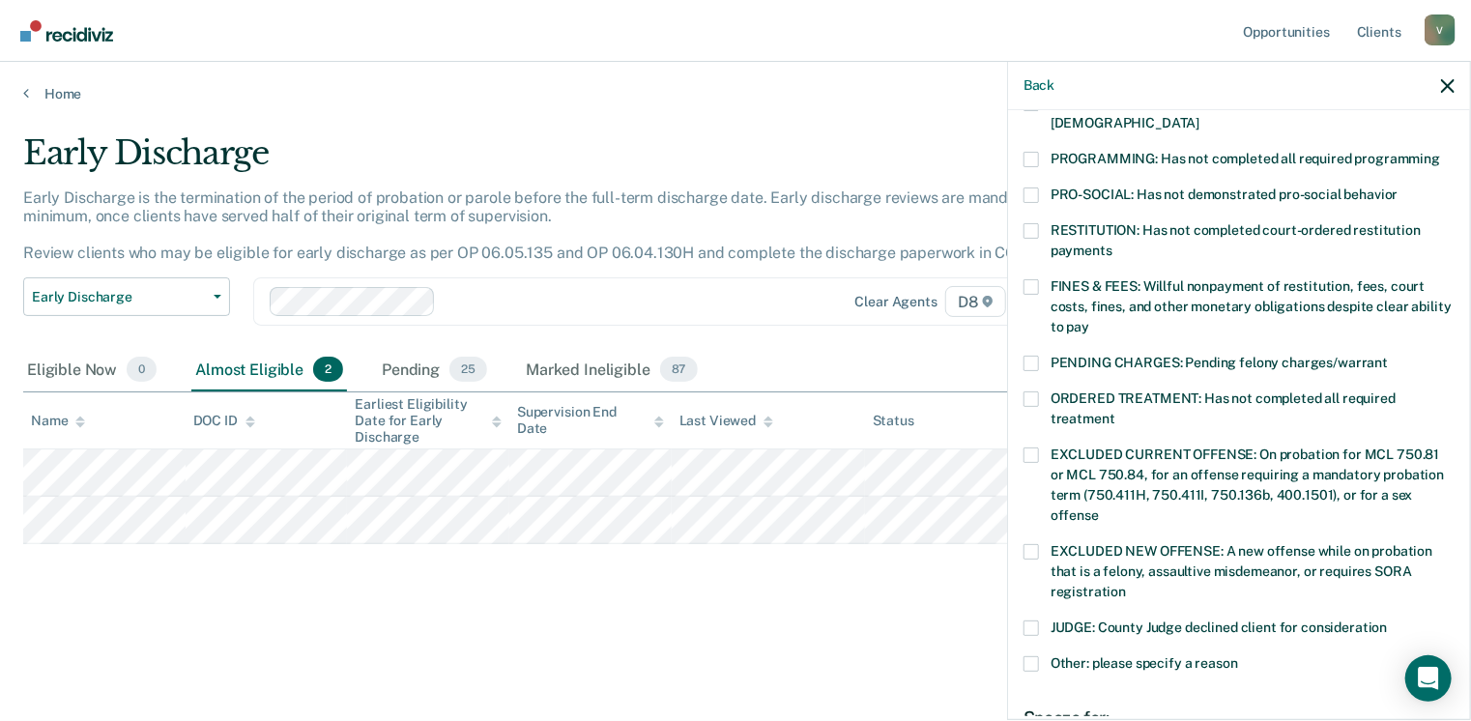
click at [1033, 279] on label "FINES & FEES: Willful nonpayment of restitution, fees, court costs, fines, and …" at bounding box center [1239, 309] width 431 height 61
click at [1089, 320] on input "FINES & FEES: Willful nonpayment of restitution, fees, court costs, fines, and …" at bounding box center [1089, 320] width 0 height 0
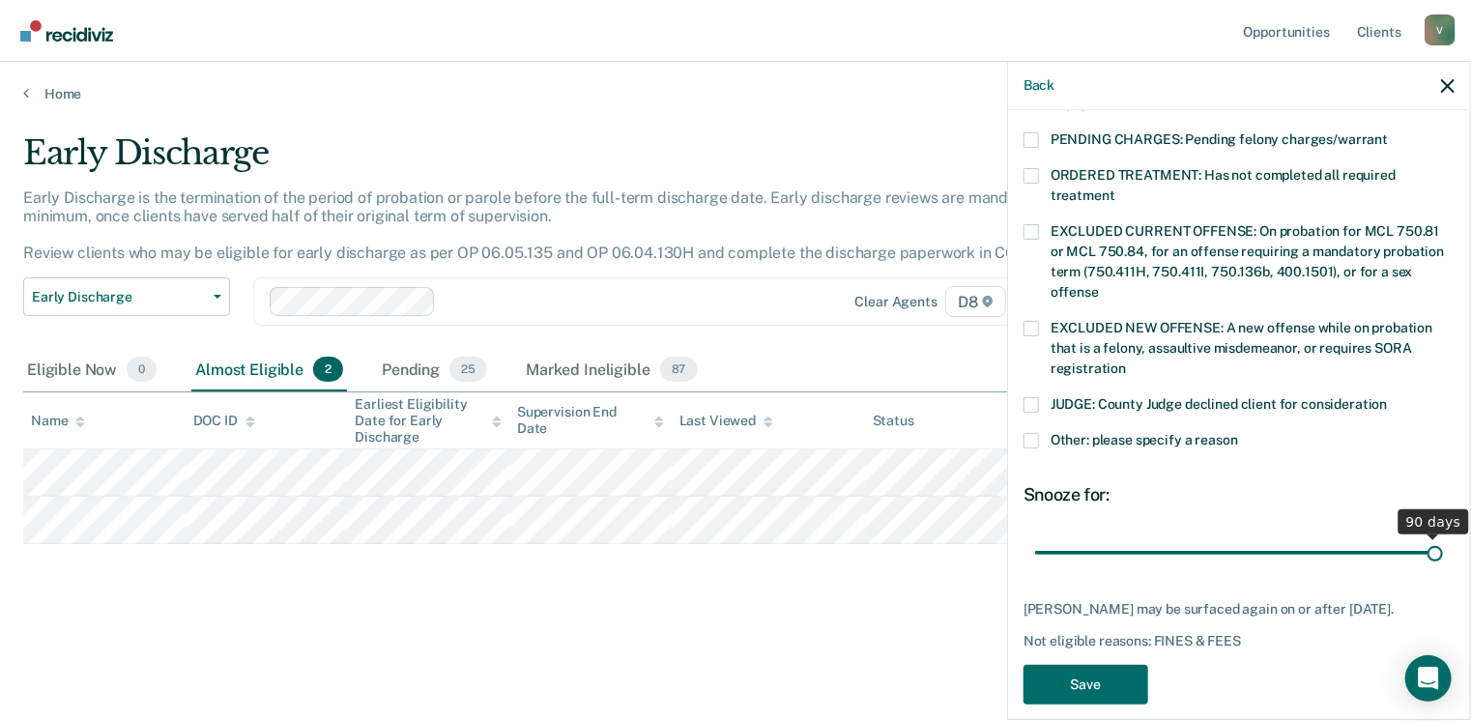
drag, startPoint x: 1166, startPoint y: 527, endPoint x: 1477, endPoint y: 542, distance: 311.6
type input "90"
click at [1443, 542] on input "range" at bounding box center [1239, 553] width 408 height 34
click at [1099, 679] on button "Save" at bounding box center [1086, 685] width 125 height 40
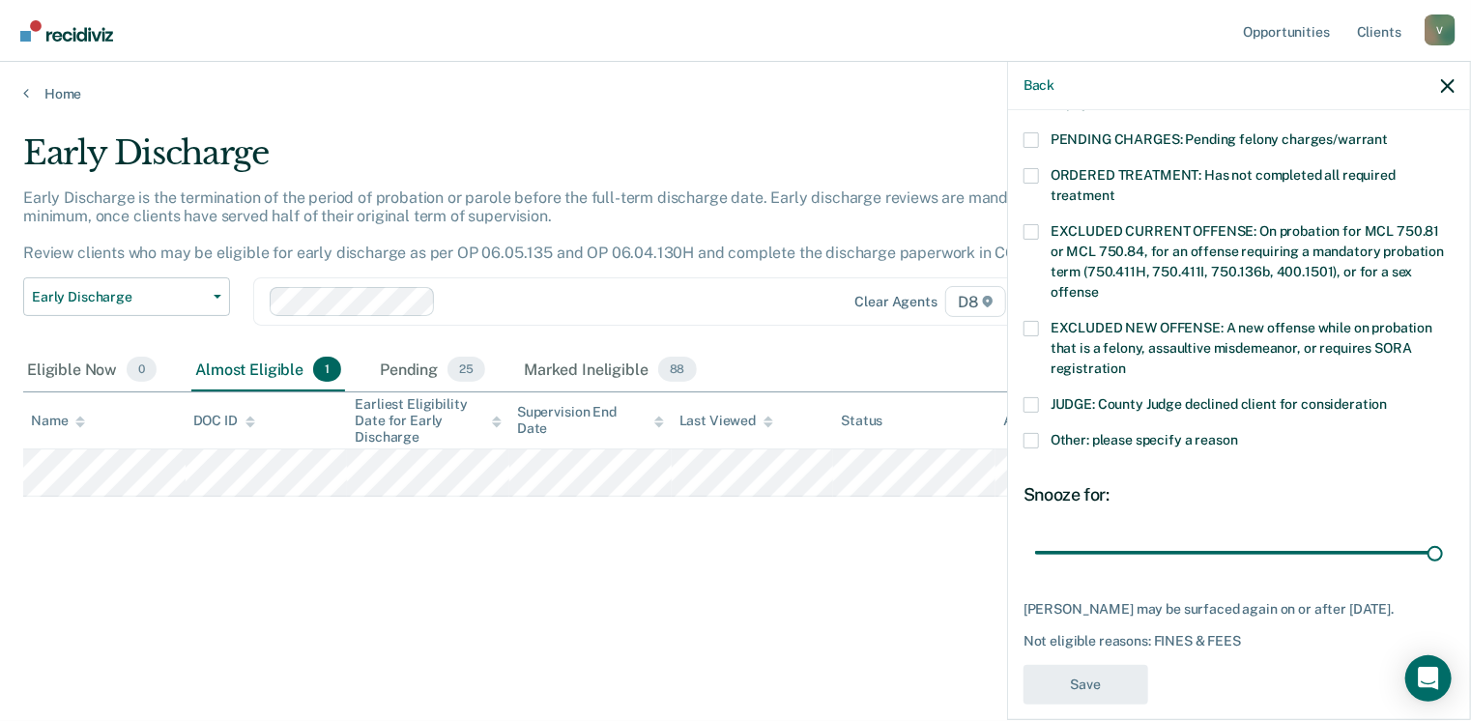
click at [818, 632] on div "Early Discharge Early Discharge is the termination of the period of probation o…" at bounding box center [735, 385] width 1425 height 505
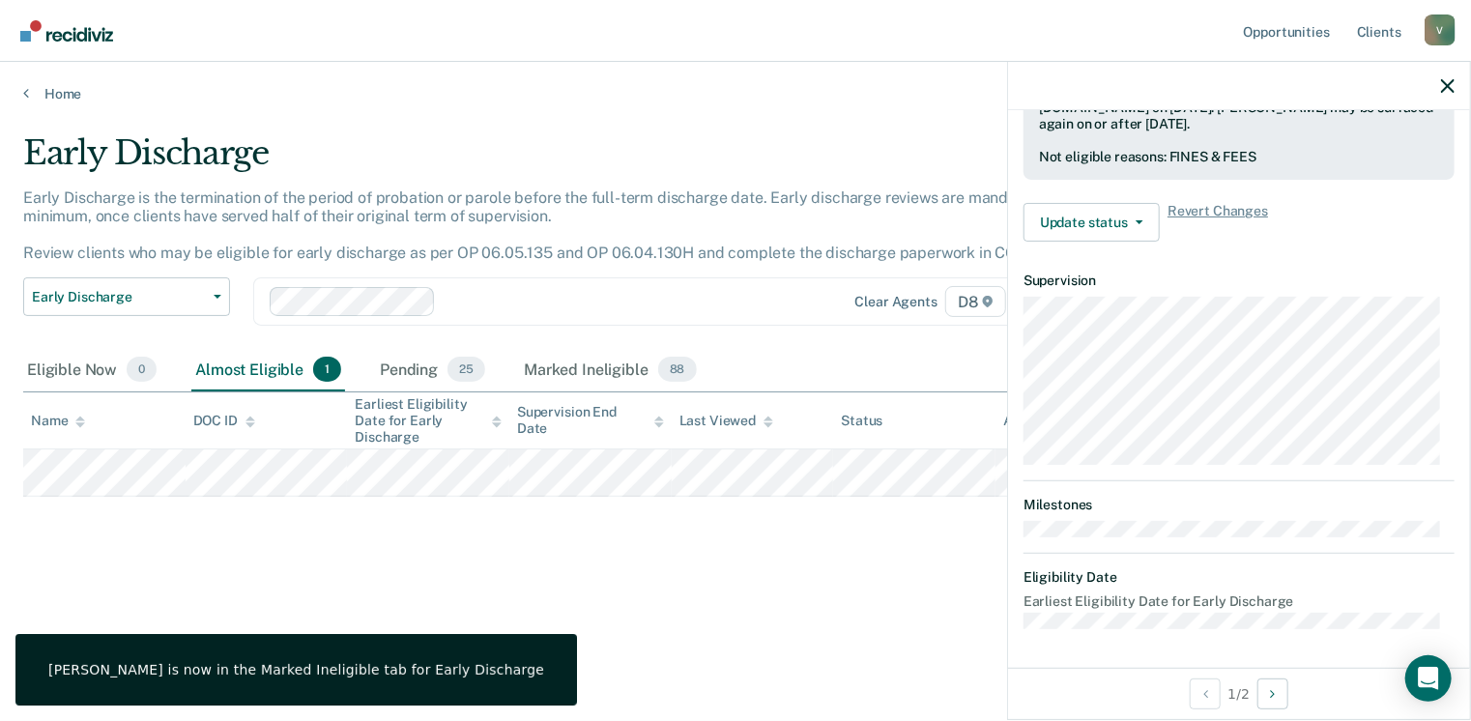
scroll to position [549, 0]
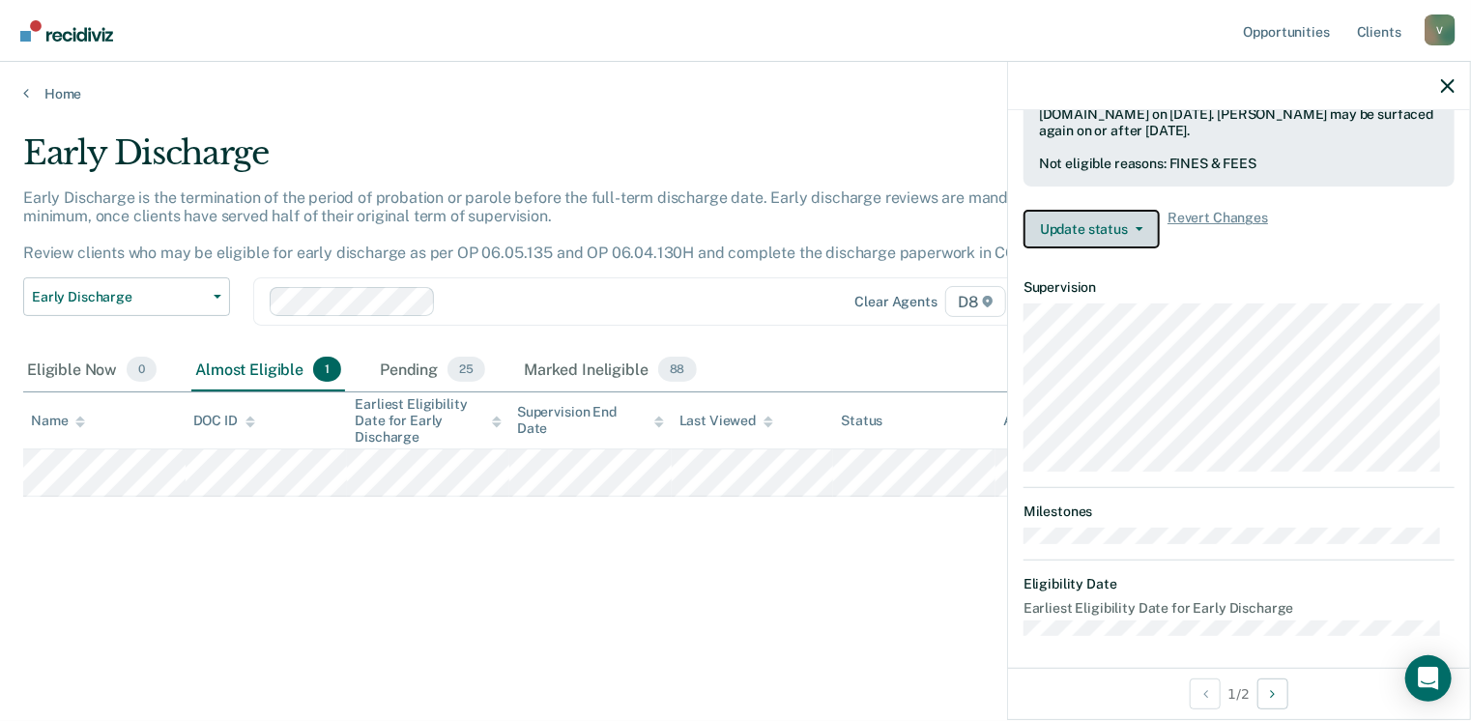
click at [1106, 220] on button "Update status" at bounding box center [1092, 229] width 136 height 39
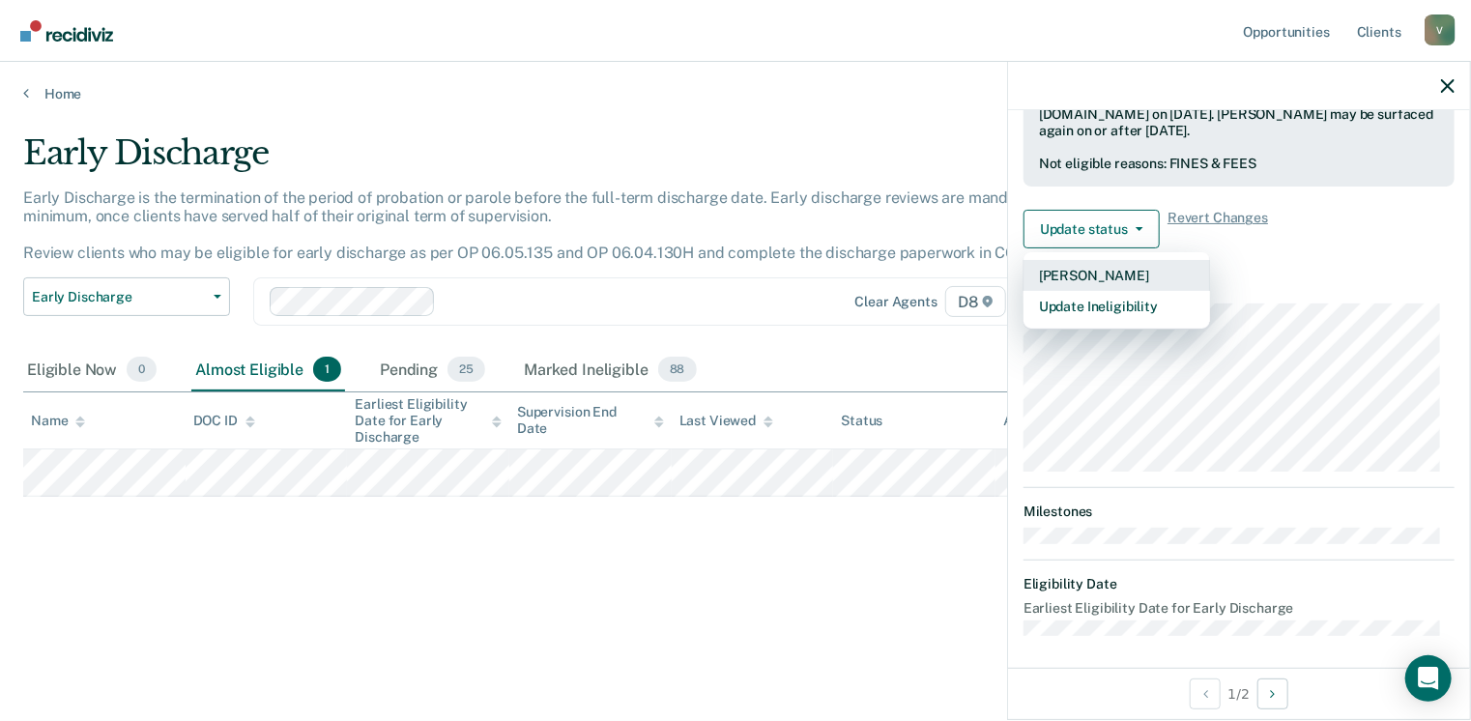
click at [1129, 262] on button "[PERSON_NAME]" at bounding box center [1117, 275] width 187 height 31
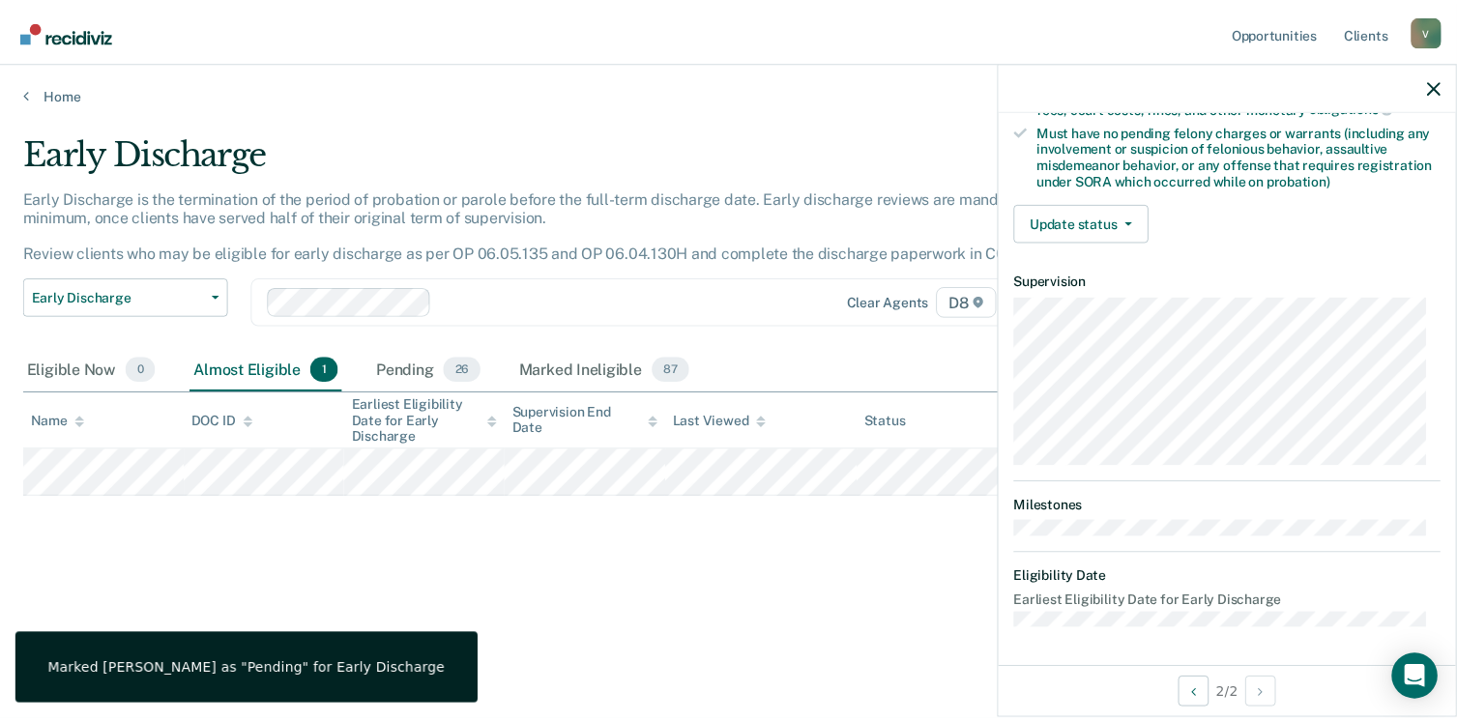
scroll to position [406, 0]
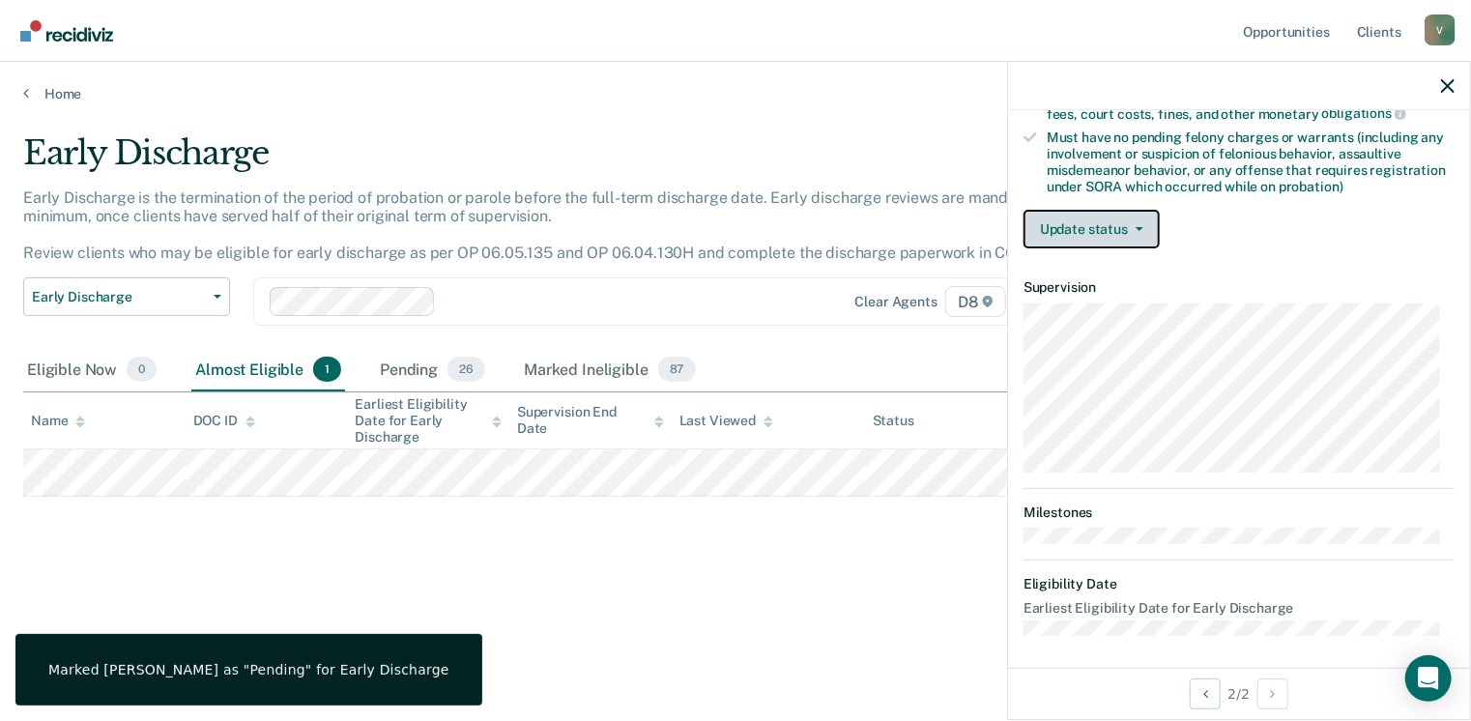
click at [1129, 239] on button "Update status" at bounding box center [1092, 229] width 136 height 39
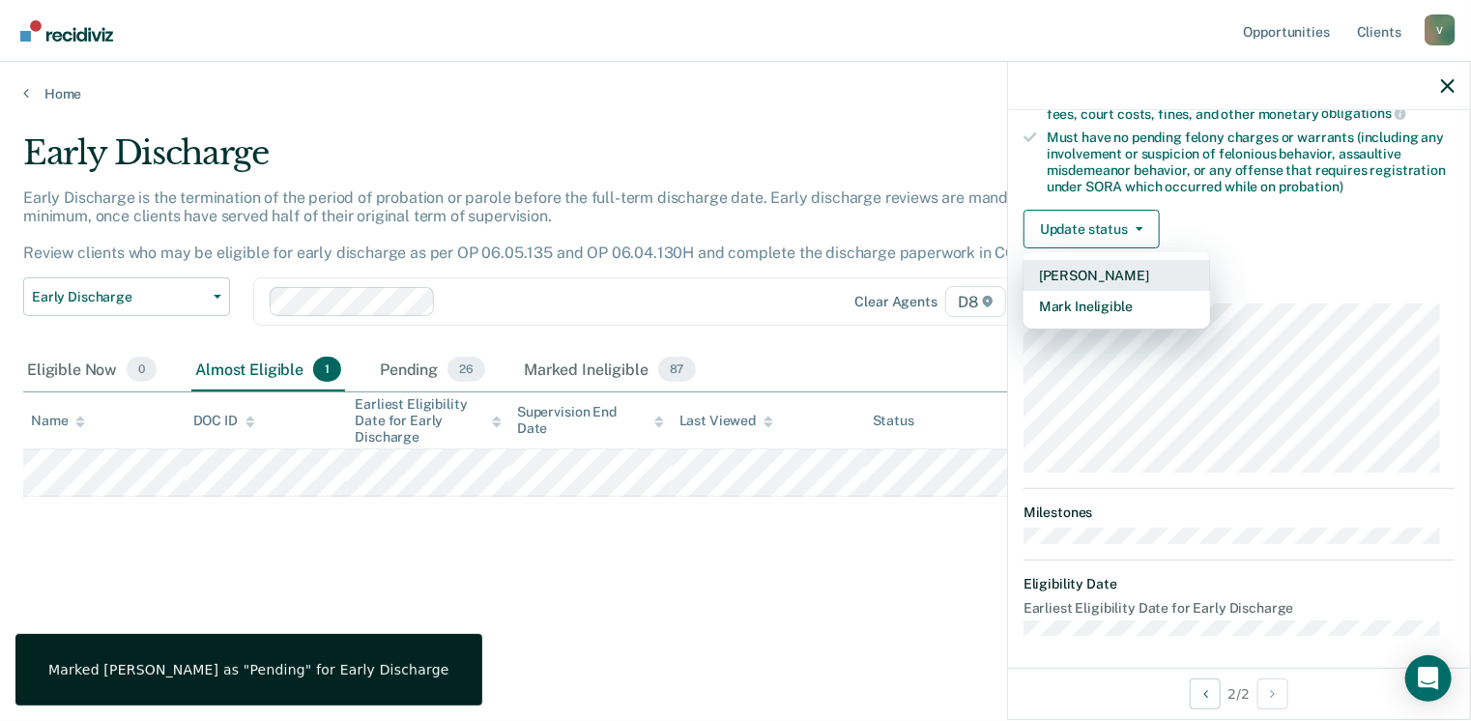
click at [1122, 272] on button "[PERSON_NAME]" at bounding box center [1117, 275] width 187 height 31
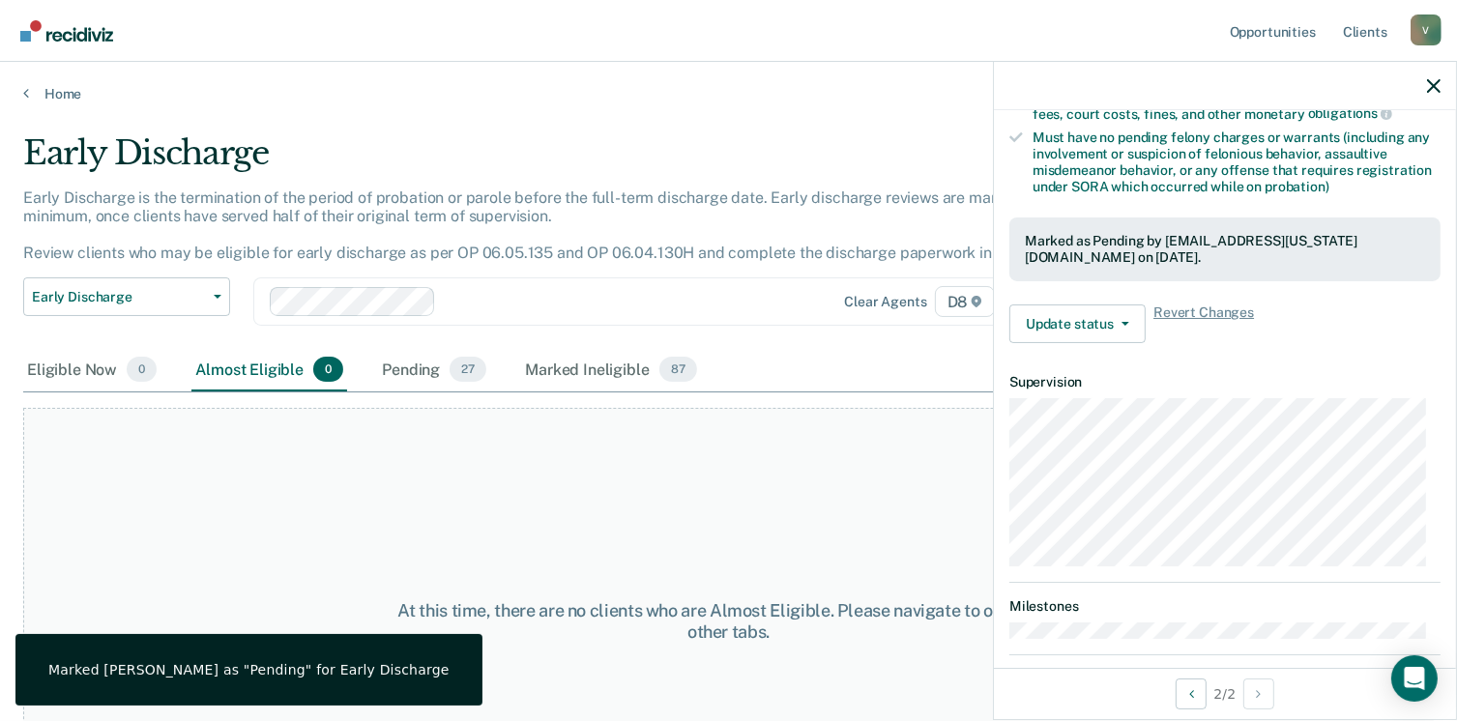
click at [794, 446] on div "At this time, there are no clients who are Almost Eligible. Please navigate to …" at bounding box center [728, 621] width 1410 height 427
click at [406, 363] on div "Pending 27" at bounding box center [434, 370] width 112 height 43
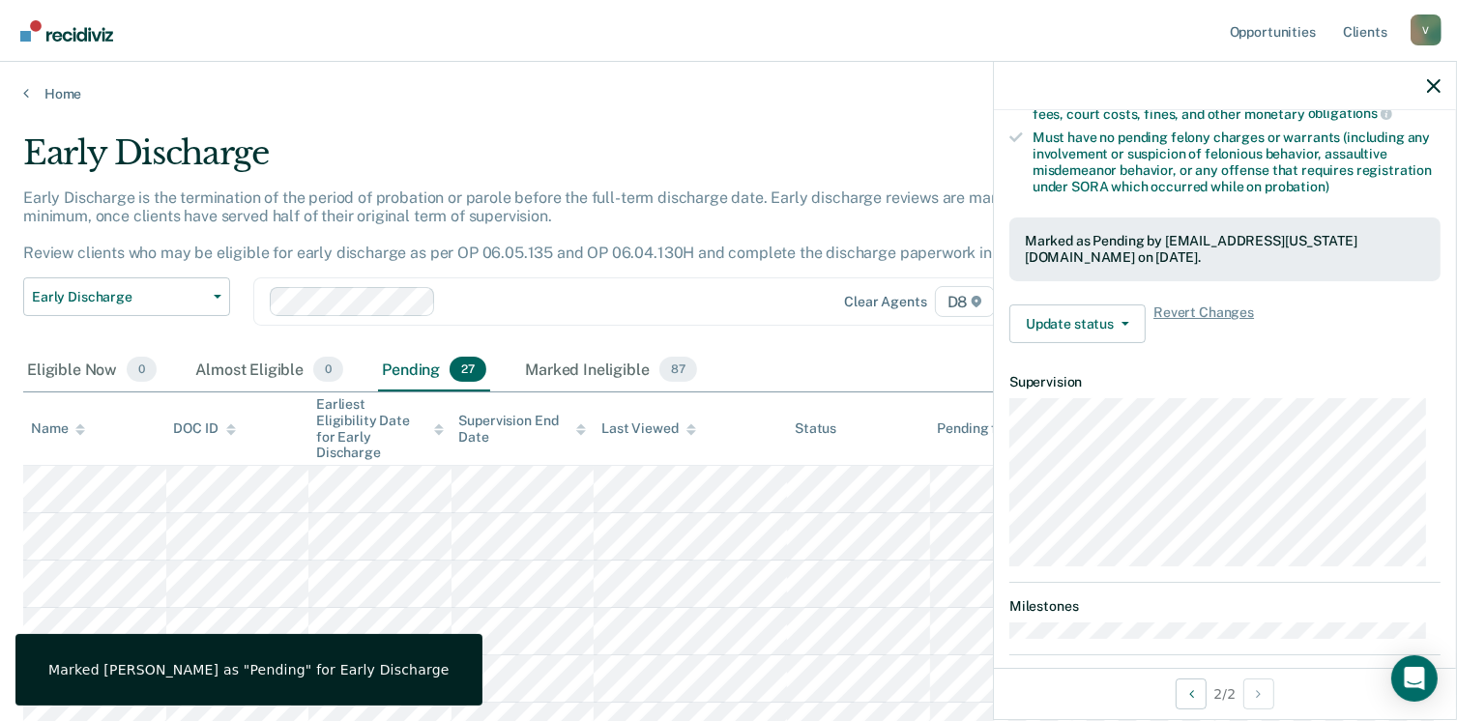
click at [661, 291] on div at bounding box center [611, 302] width 334 height 22
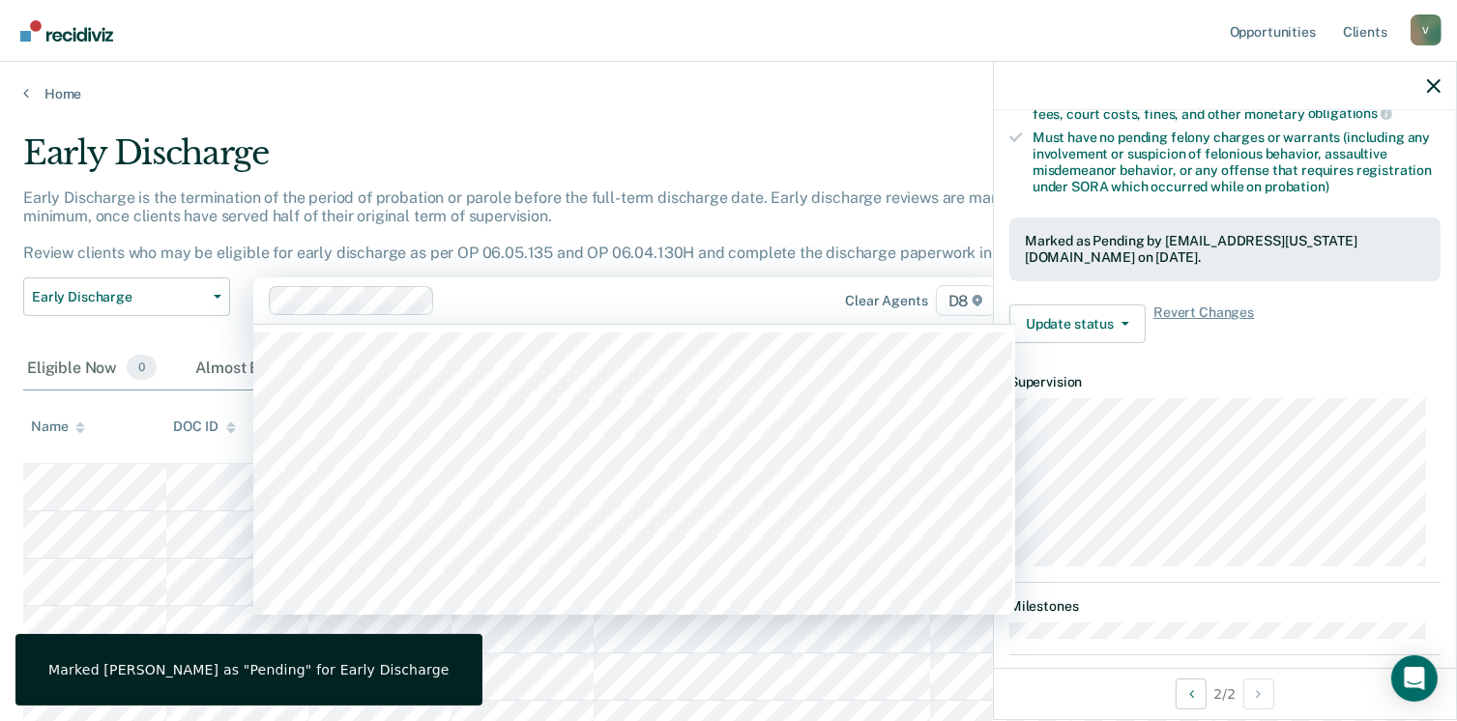
click at [823, 147] on div "Early Discharge" at bounding box center [569, 160] width 1092 height 55
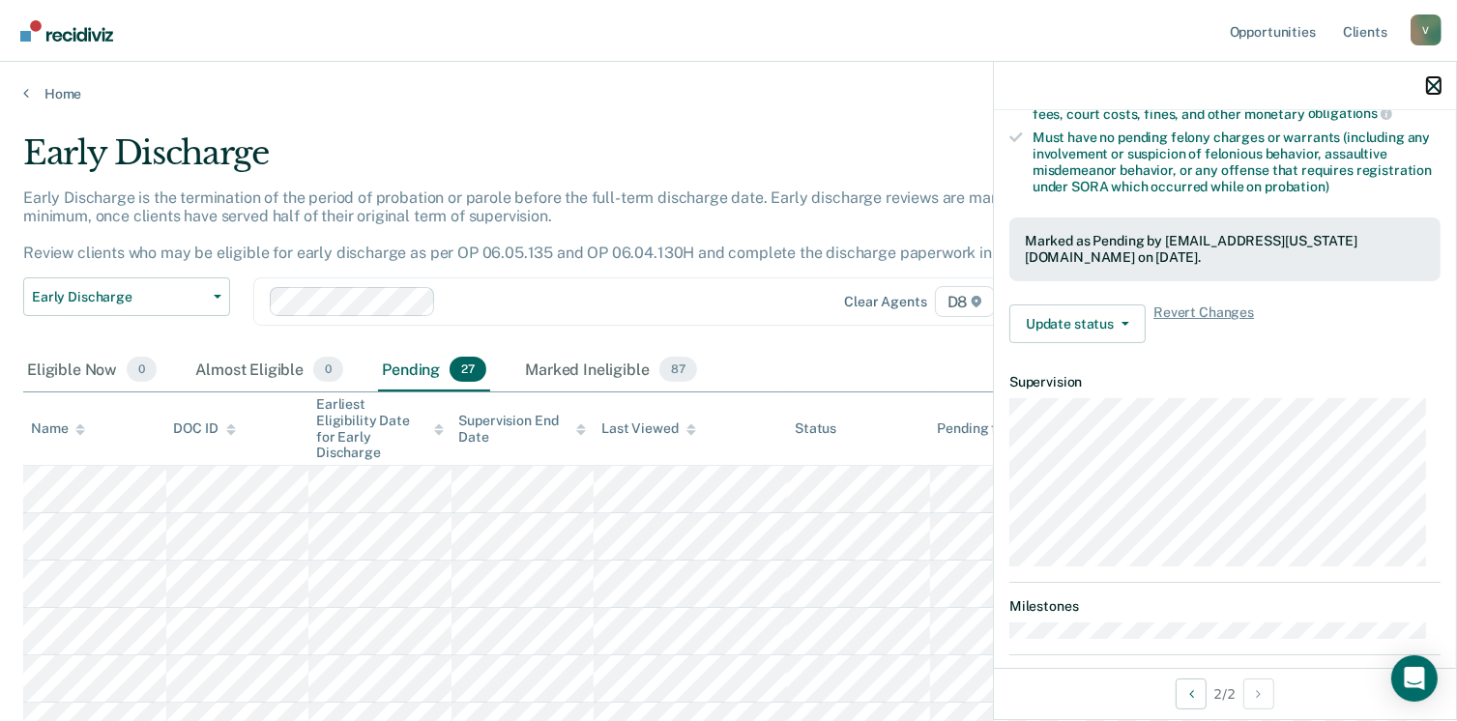
click at [1437, 78] on button "button" at bounding box center [1434, 85] width 14 height 16
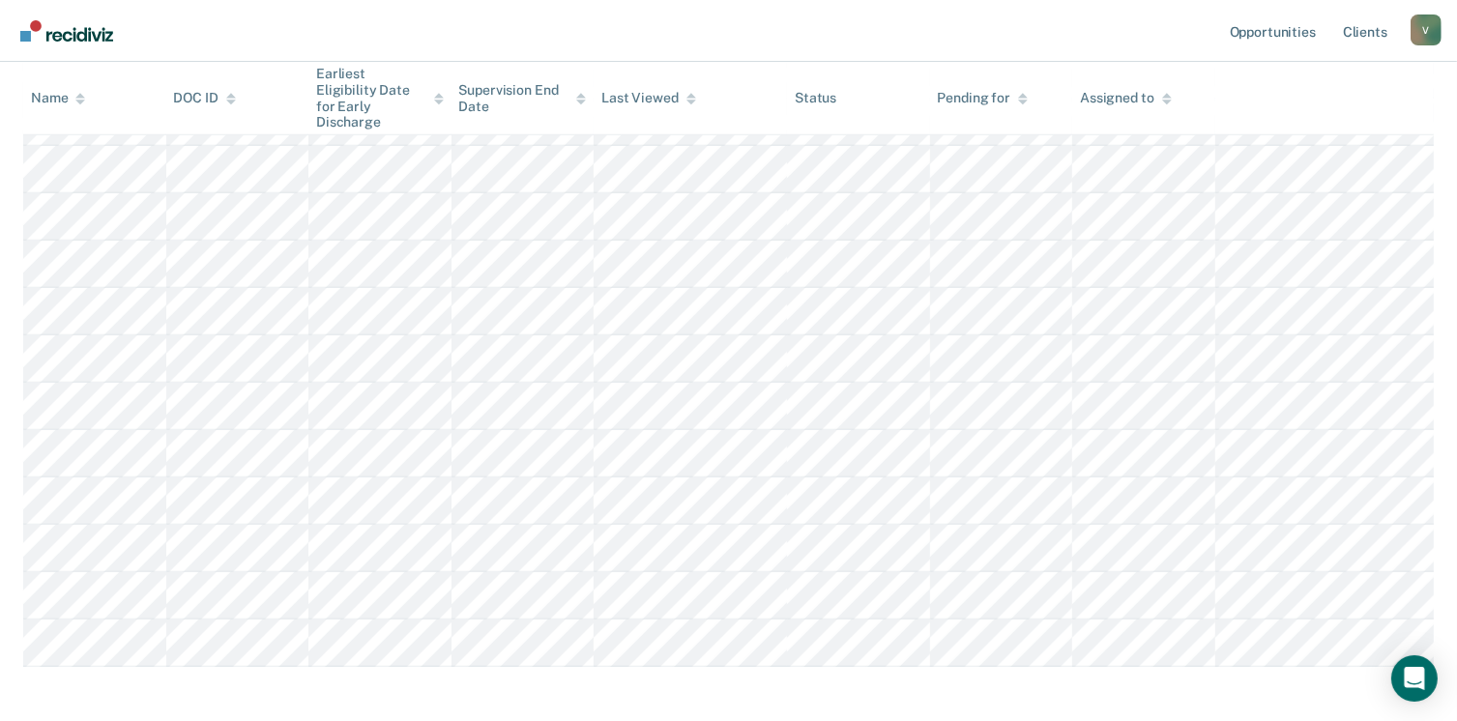
scroll to position [0, 0]
